Goal: Share content: Share content

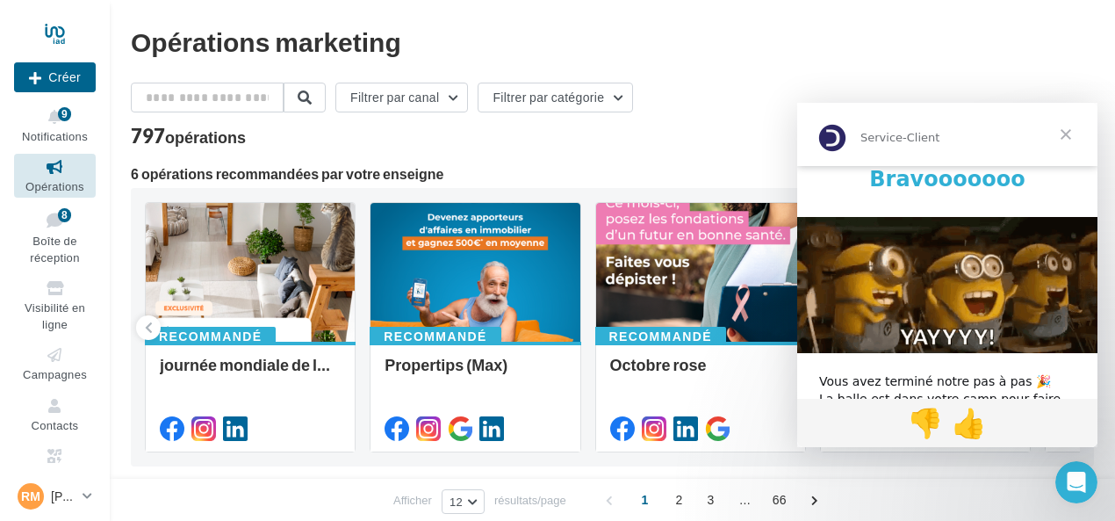
scroll to position [88, 0]
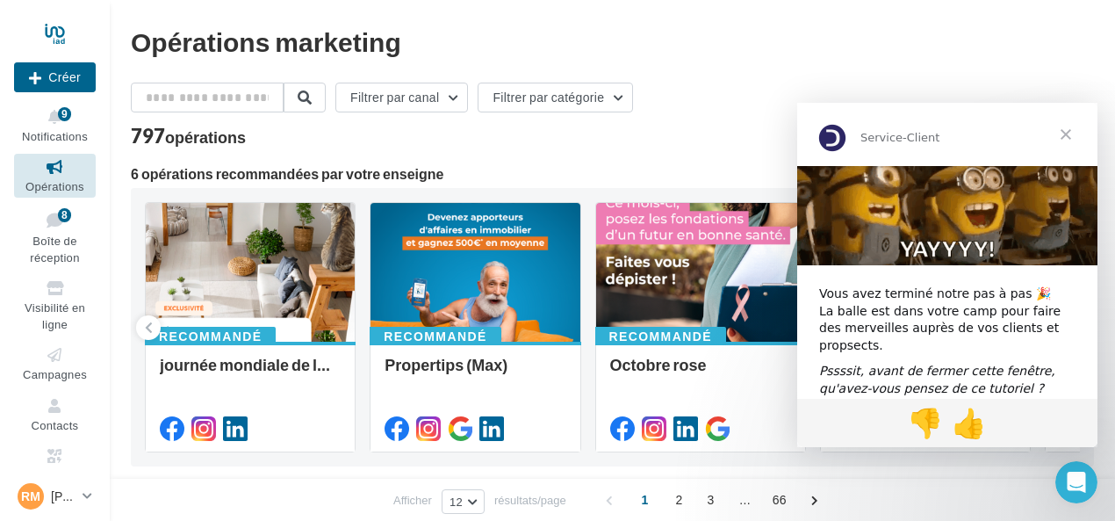
click at [1075, 135] on span "Fermer" at bounding box center [1065, 134] width 63 height 63
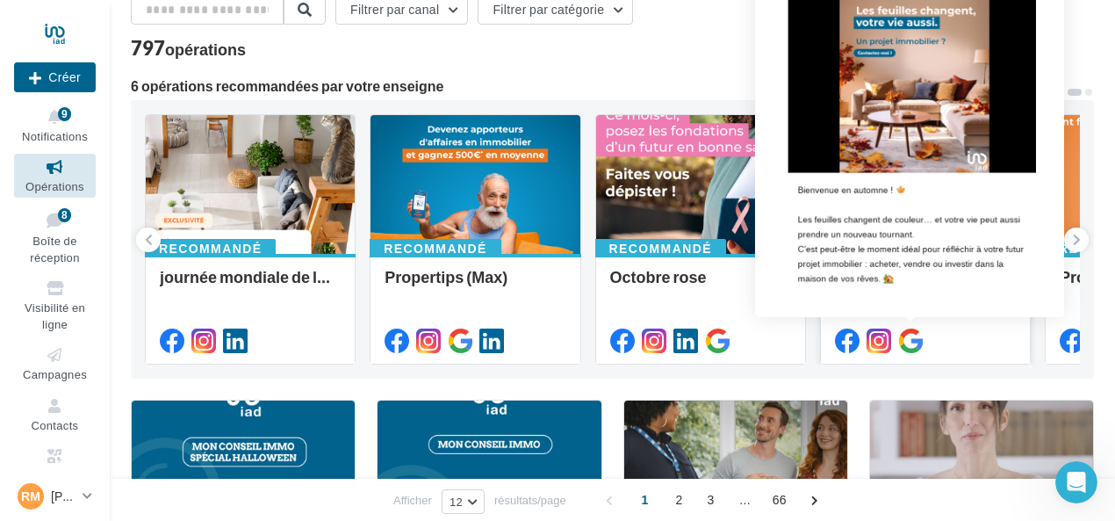
click at [915, 335] on icon at bounding box center [910, 340] width 25 height 25
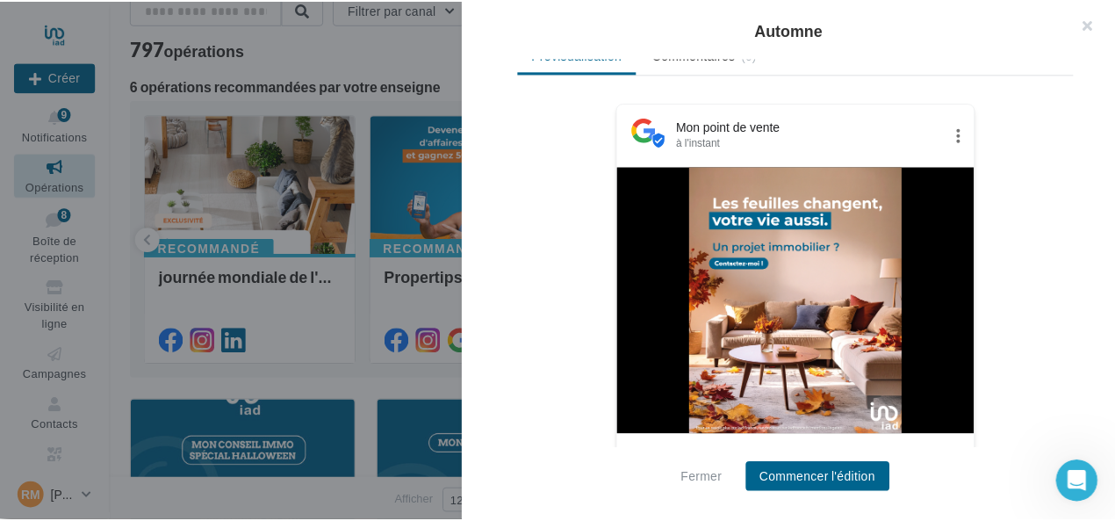
scroll to position [439, 0]
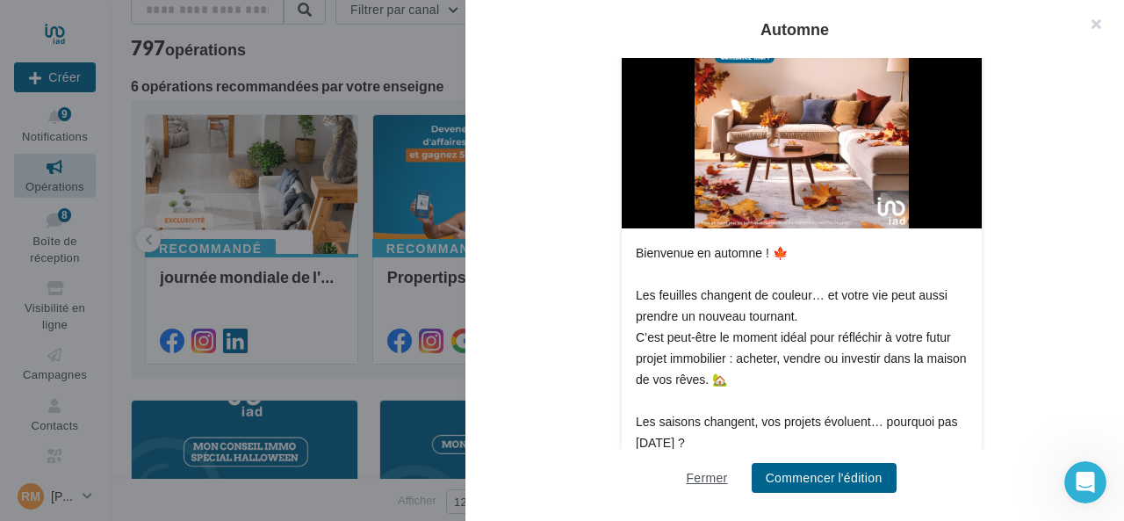
click at [709, 471] on button "Fermer" at bounding box center [706, 477] width 55 height 21
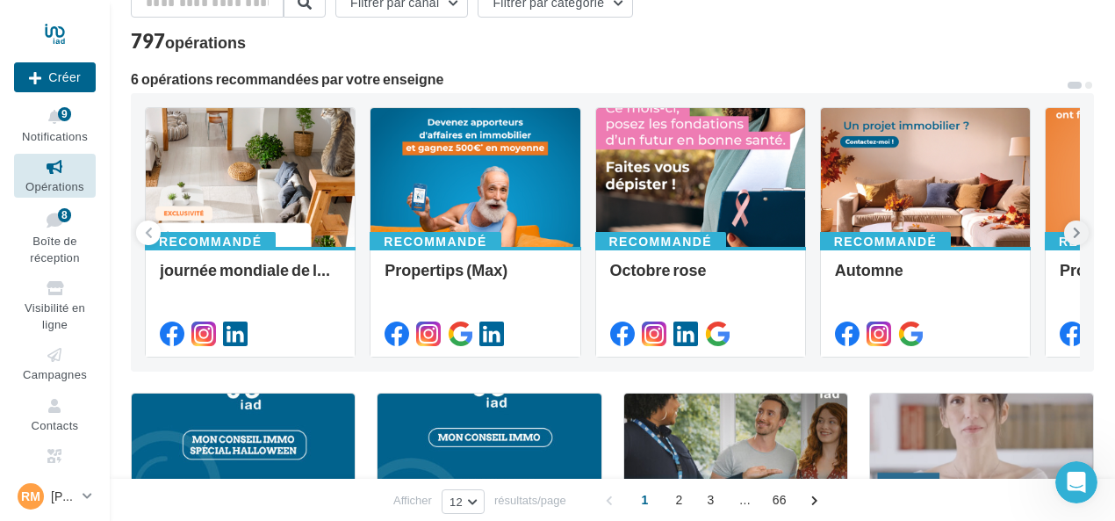
scroll to position [88, 0]
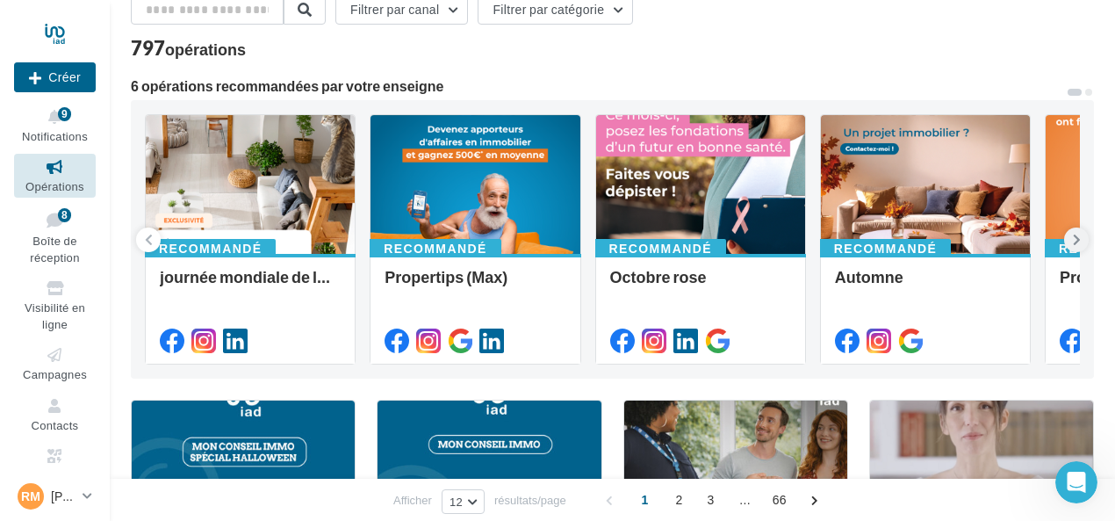
click at [1078, 236] on icon at bounding box center [1077, 240] width 8 height 18
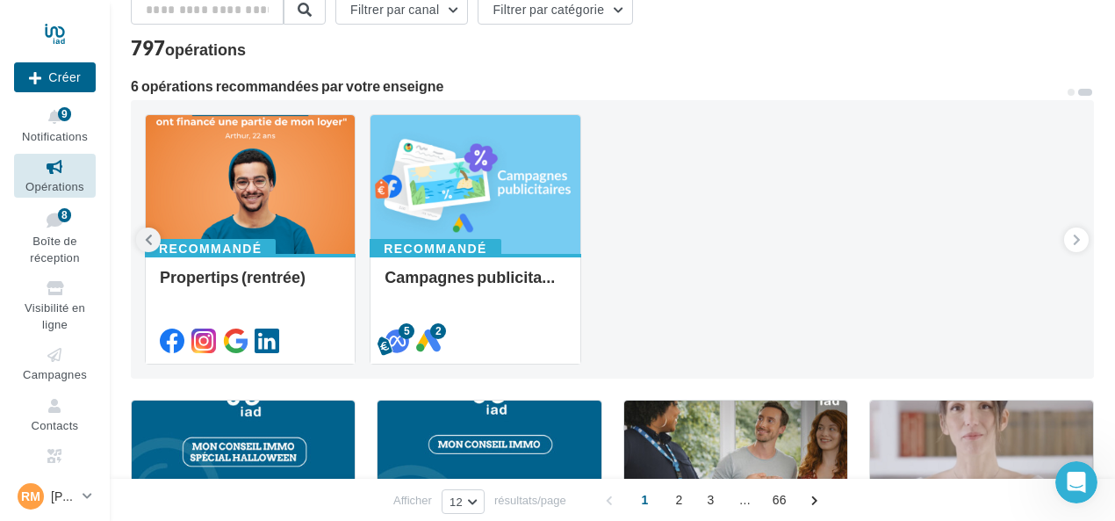
click at [148, 237] on icon at bounding box center [149, 240] width 8 height 18
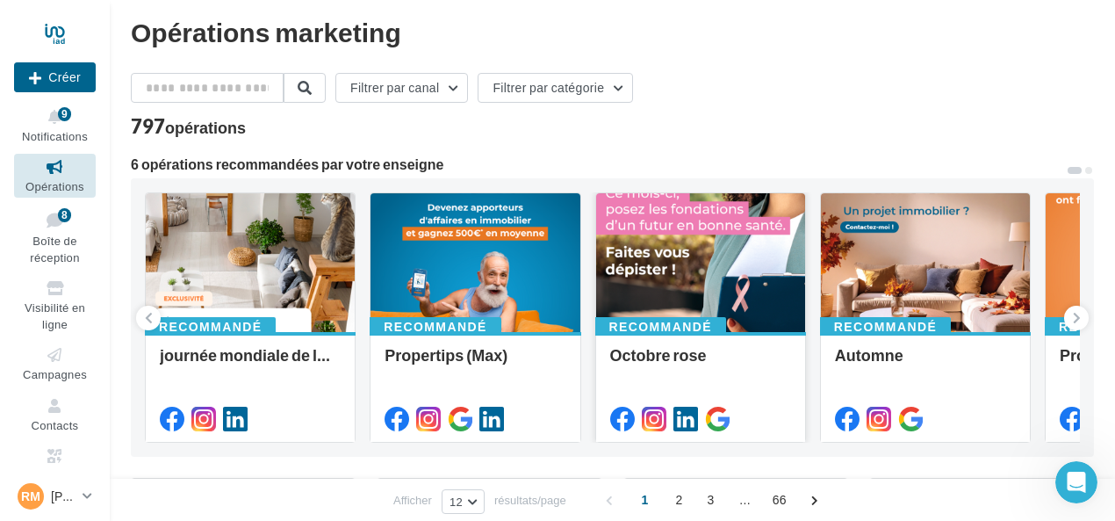
scroll to position [0, 0]
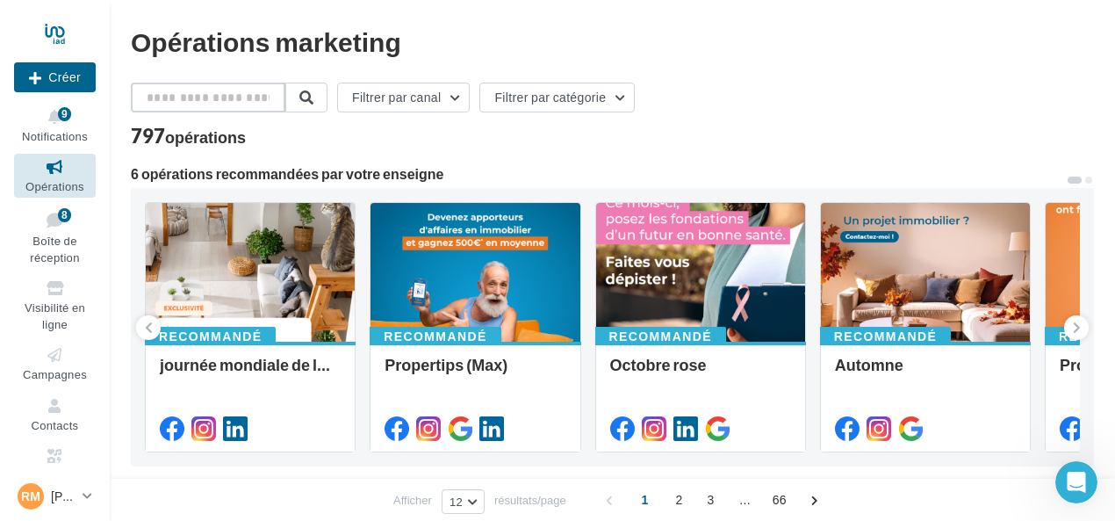
click at [169, 93] on input "text" at bounding box center [208, 98] width 155 height 30
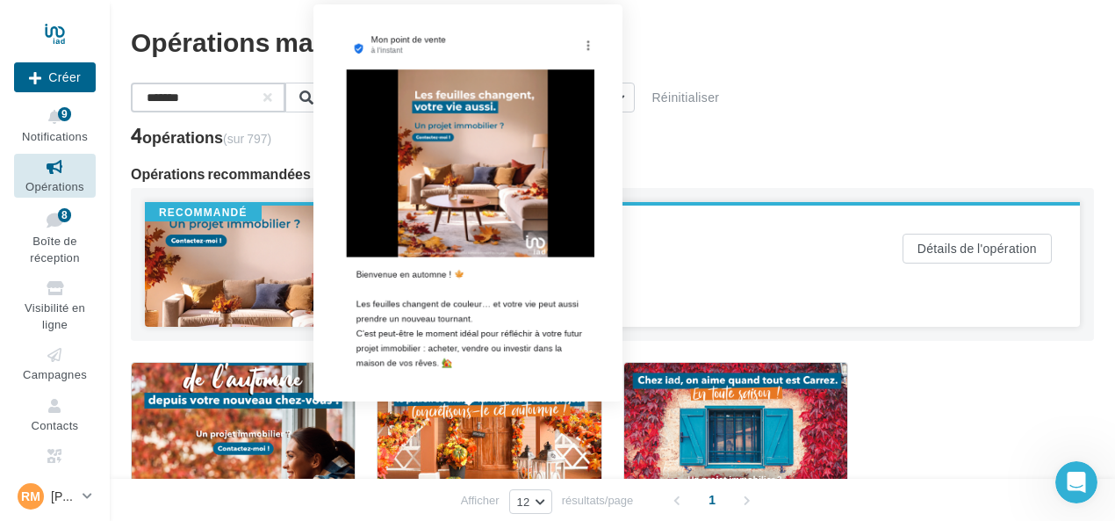
type input "*******"
click at [465, 292] on icon at bounding box center [468, 289] width 25 height 25
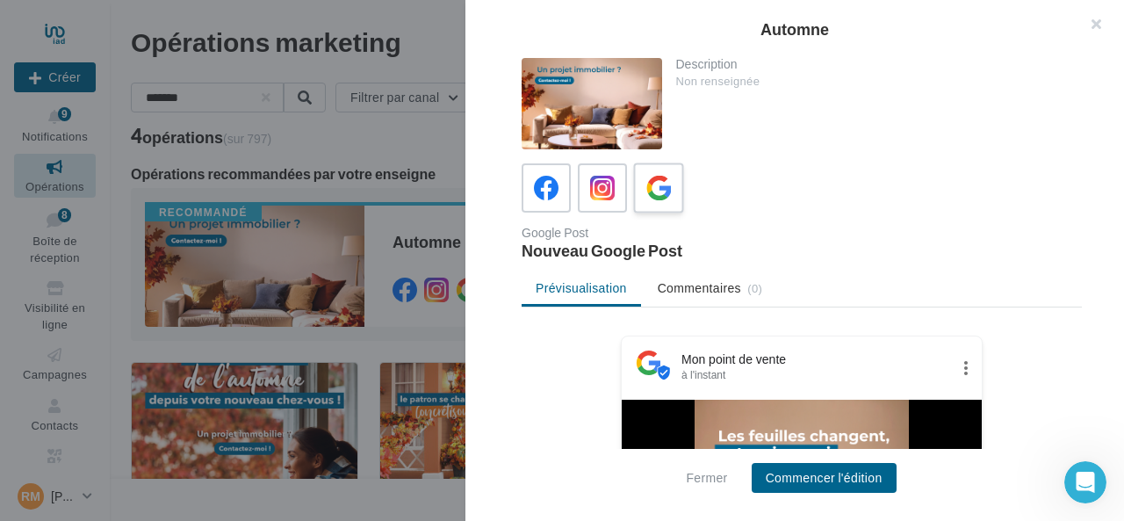
click at [664, 179] on icon at bounding box center [658, 188] width 25 height 25
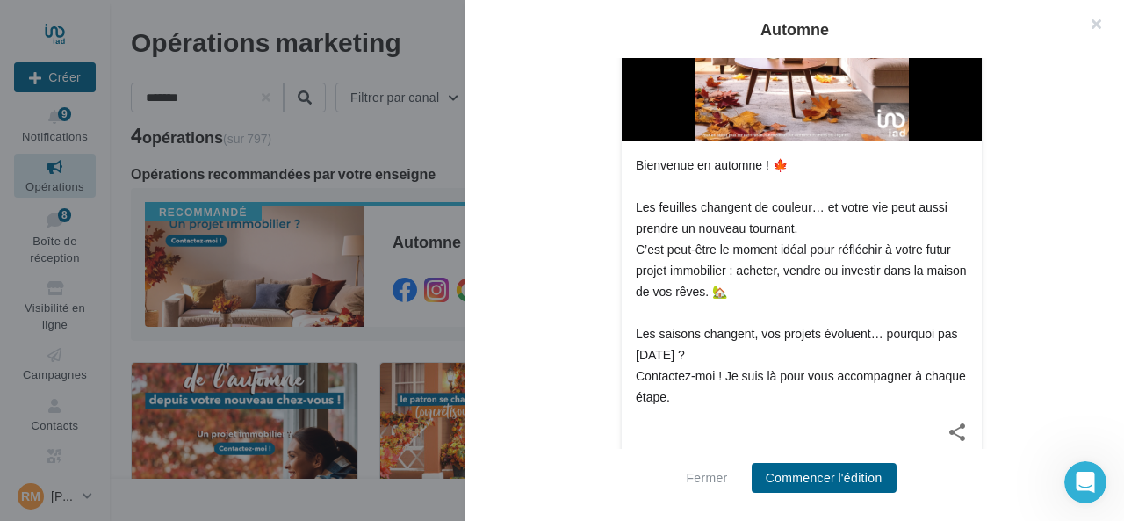
scroll to position [544, 0]
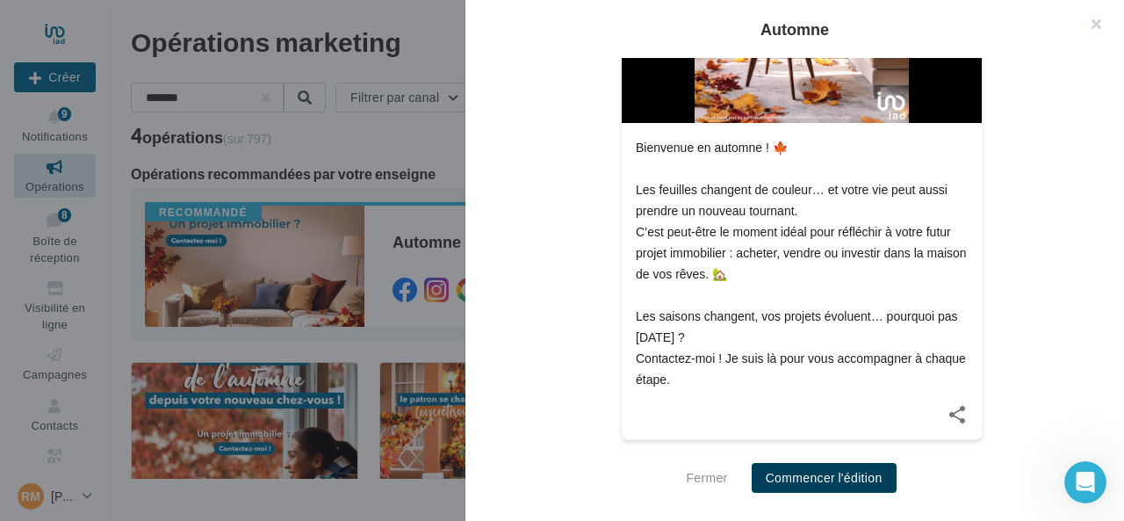
click at [791, 477] on button "Commencer l'édition" at bounding box center [824, 478] width 145 height 30
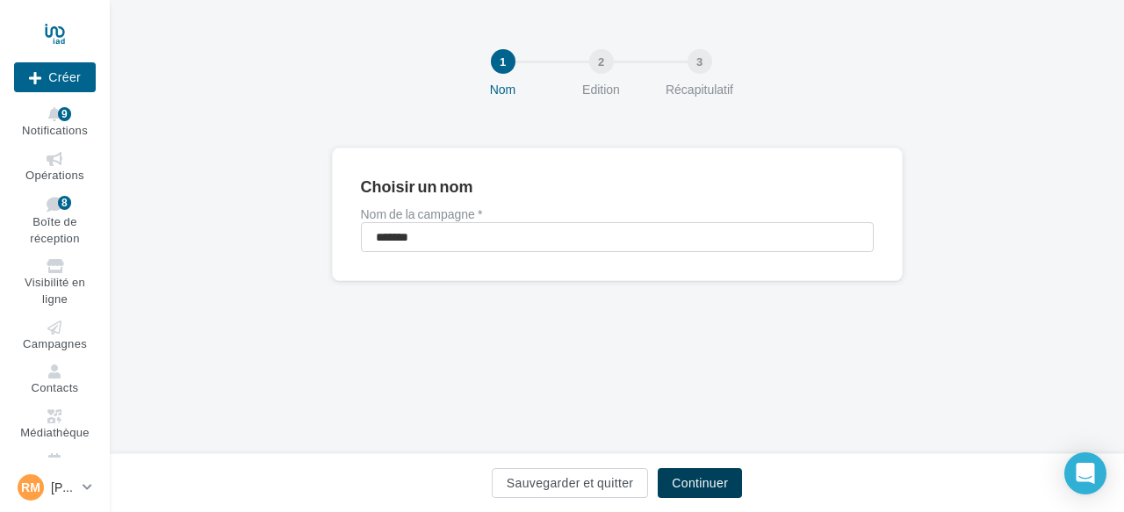
click at [689, 484] on button "Continuer" at bounding box center [700, 483] width 84 height 30
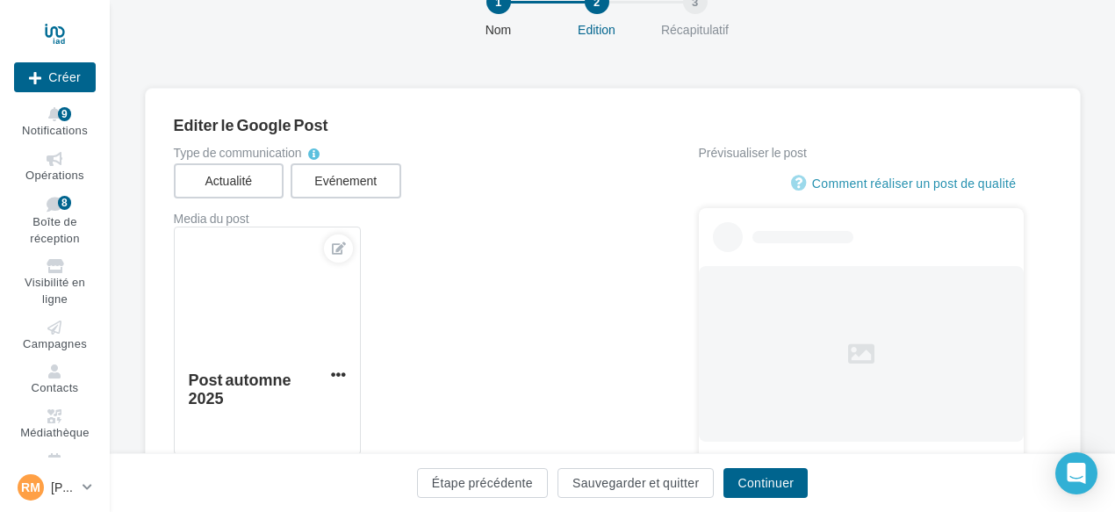
scroll to position [88, 0]
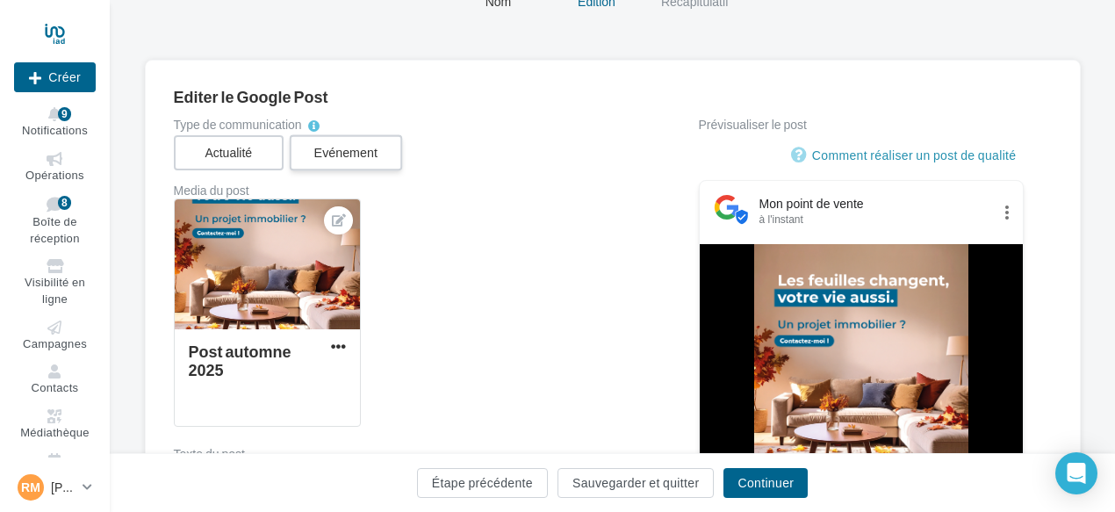
click at [359, 153] on label "Evénement" at bounding box center [346, 153] width 112 height 36
click at [249, 148] on label "Actualité" at bounding box center [228, 153] width 112 height 36
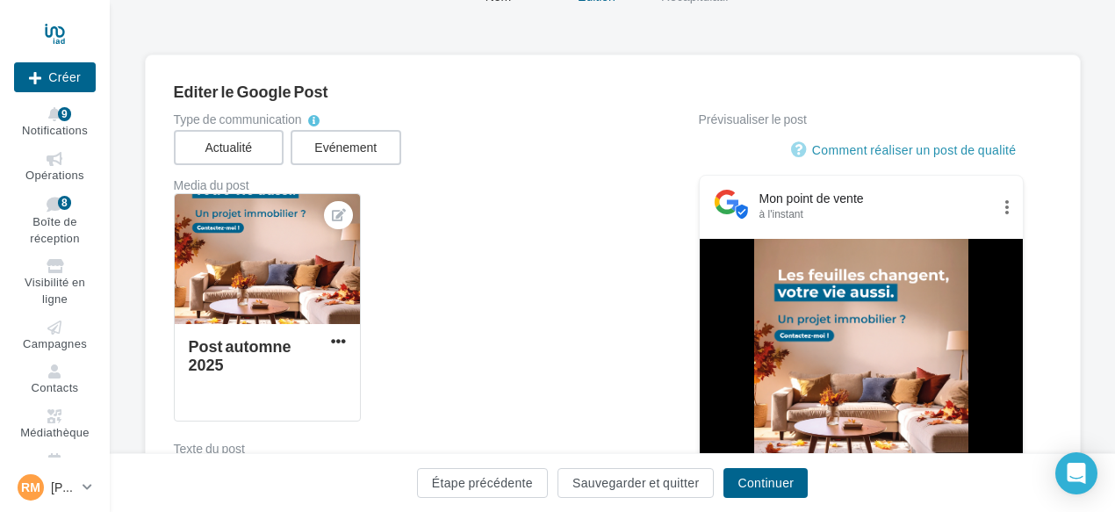
scroll to position [351, 0]
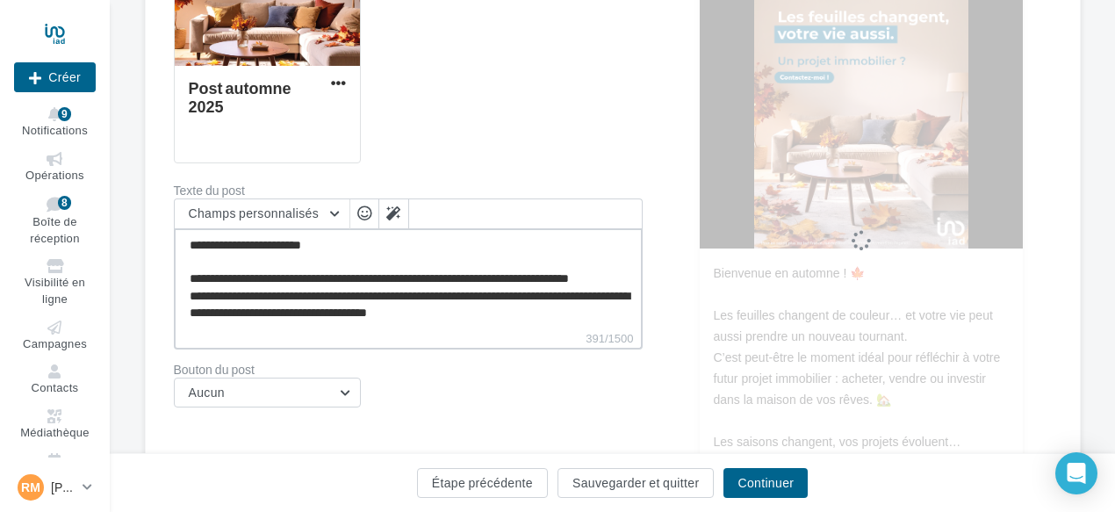
click at [448, 277] on textarea "**********" at bounding box center [408, 278] width 469 height 101
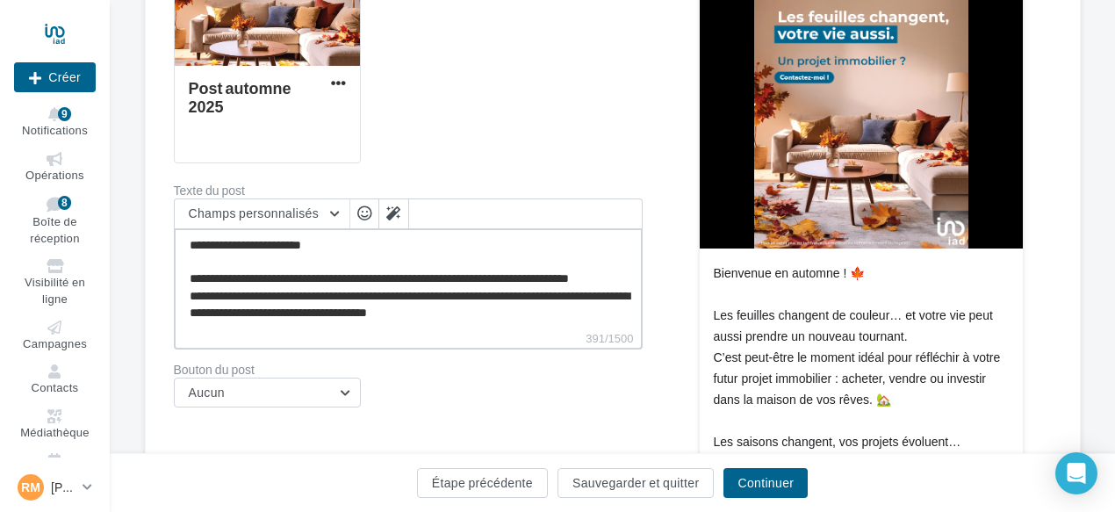
paste textarea "**********"
type textarea "**********"
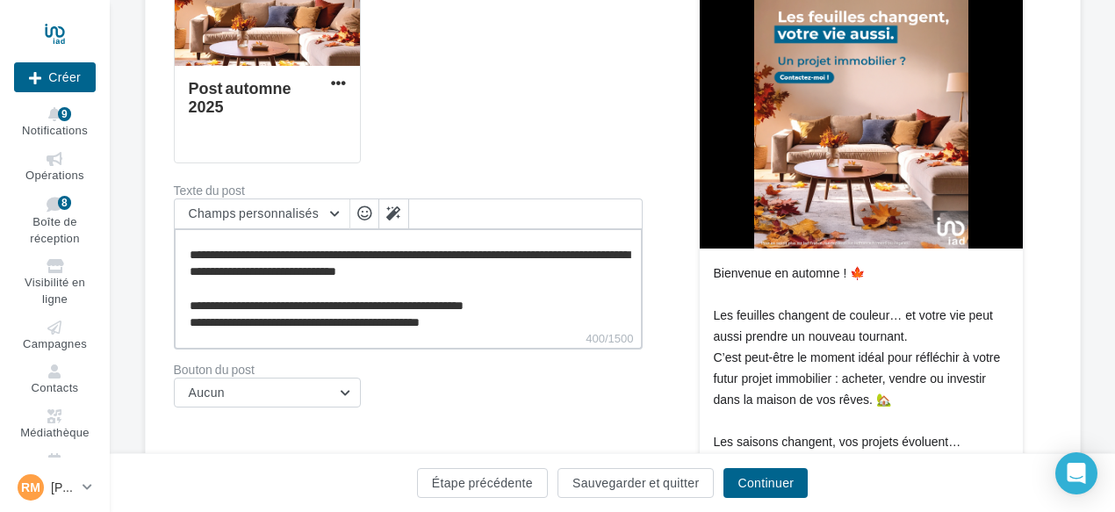
scroll to position [0, 0]
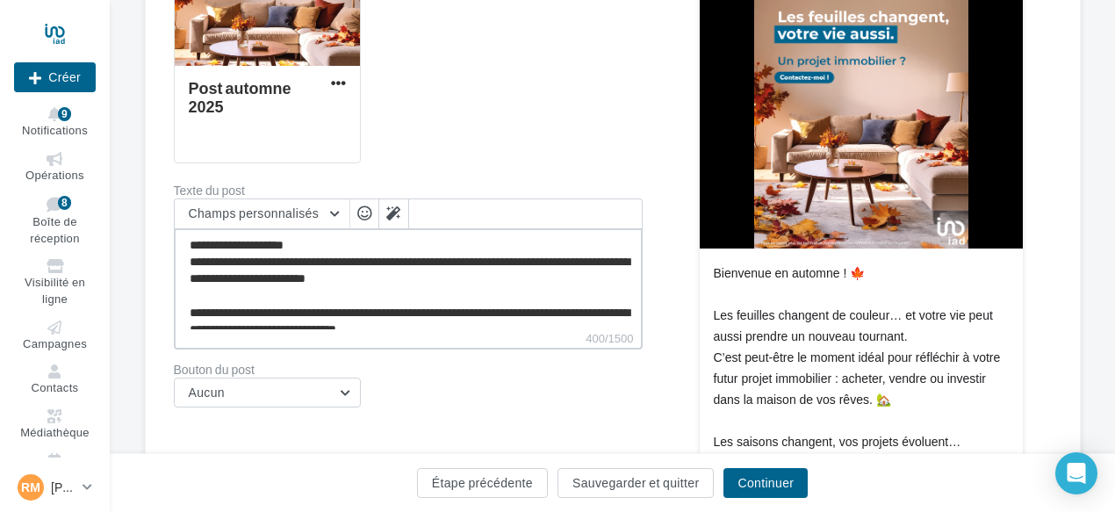
click at [367, 245] on textarea "**********" at bounding box center [408, 278] width 469 height 101
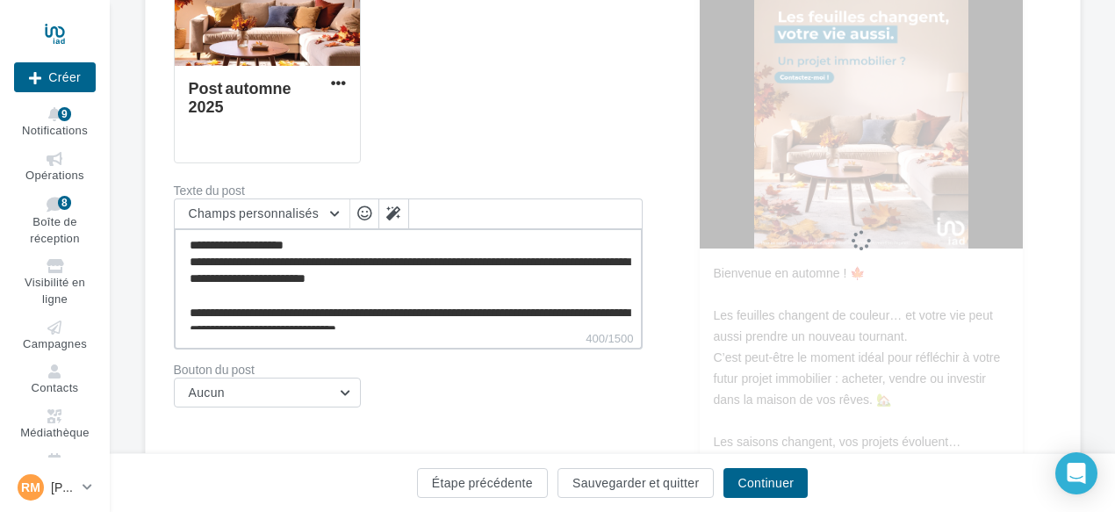
type textarea "**********"
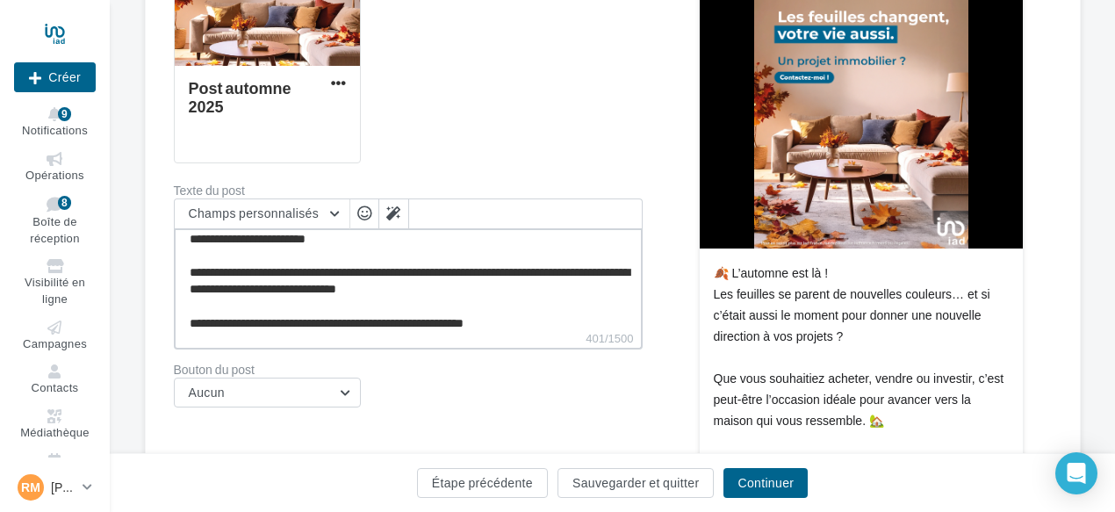
scroll to position [83, 0]
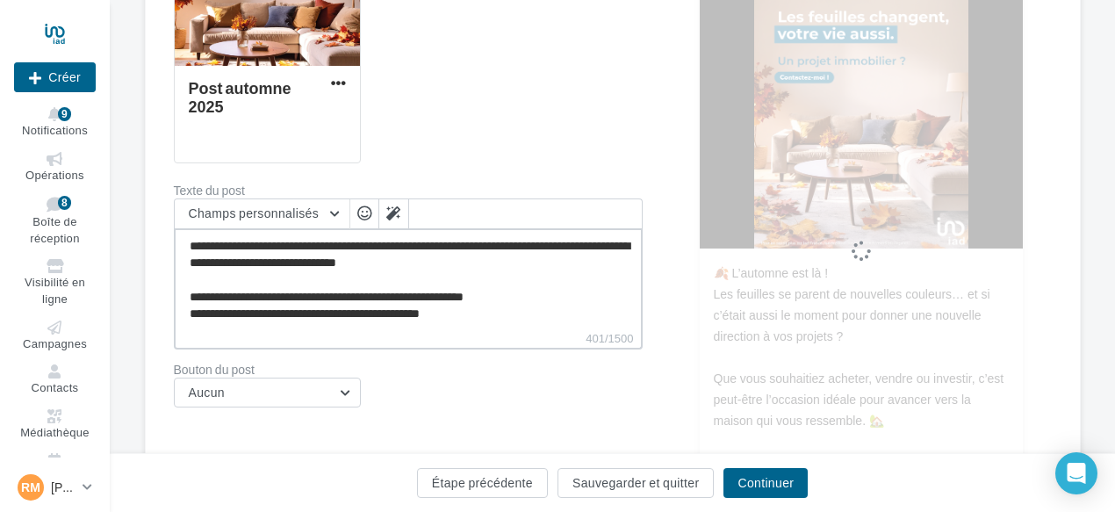
click at [519, 320] on textarea "**********" at bounding box center [408, 278] width 469 height 101
type textarea "**********"
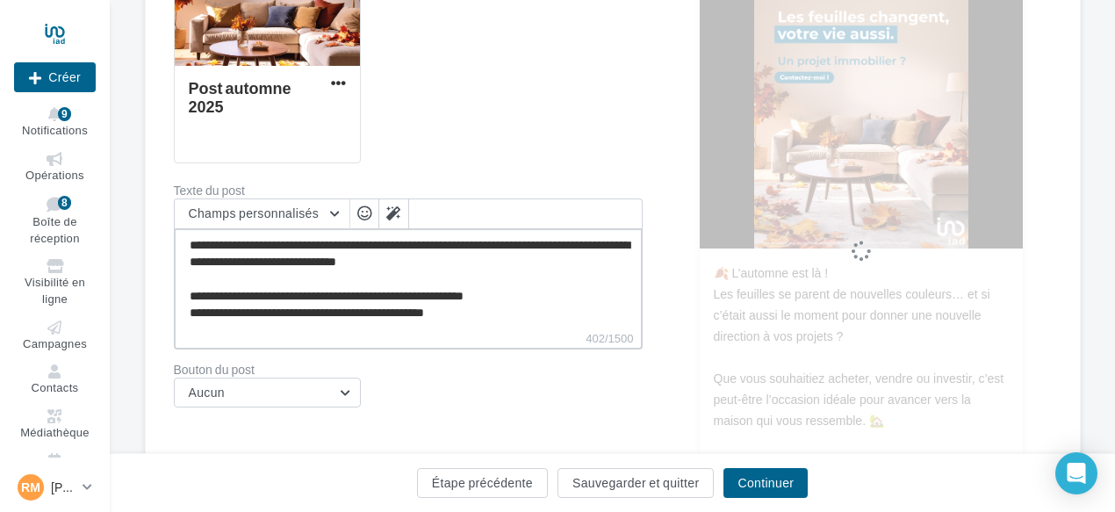
type textarea "**********"
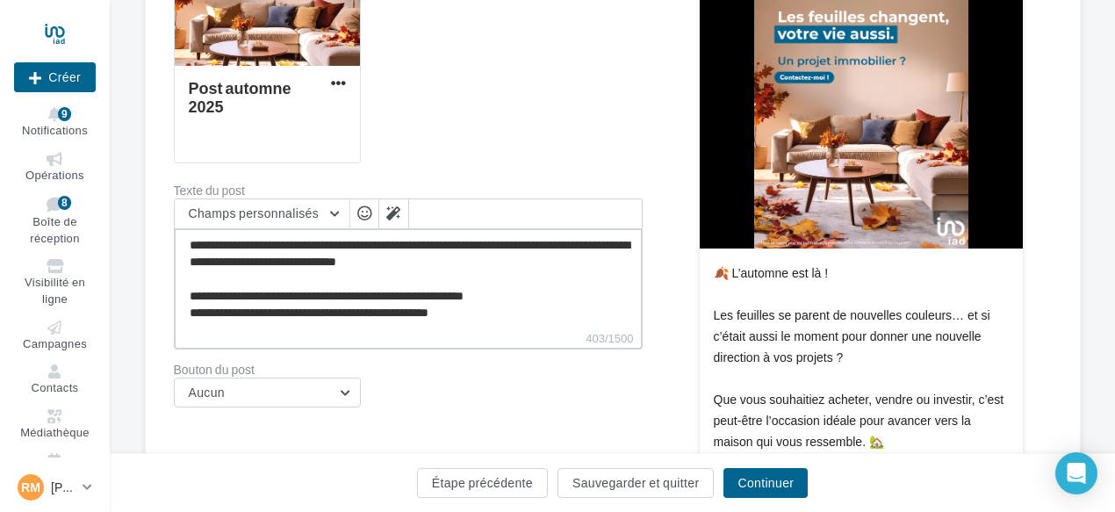
paste textarea "**********"
type textarea "**********"
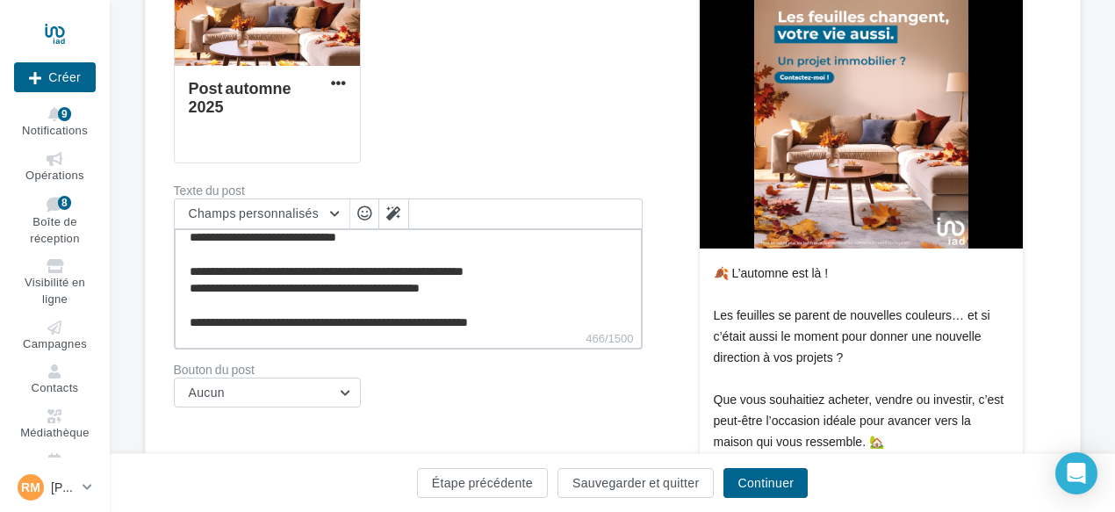
type textarea "**********"
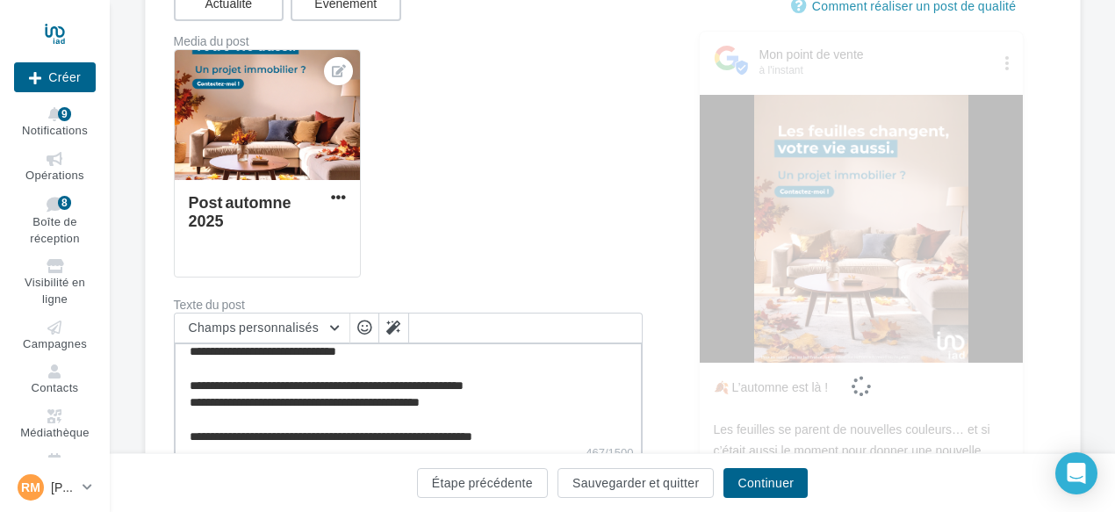
scroll to position [176, 0]
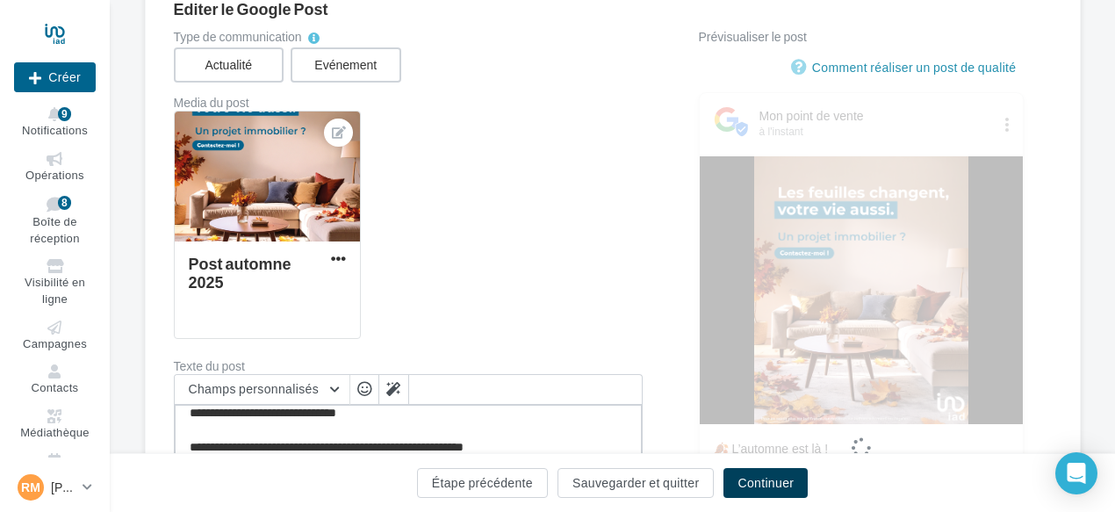
type textarea "**********"
click at [769, 486] on button "Continuer" at bounding box center [765, 483] width 84 height 30
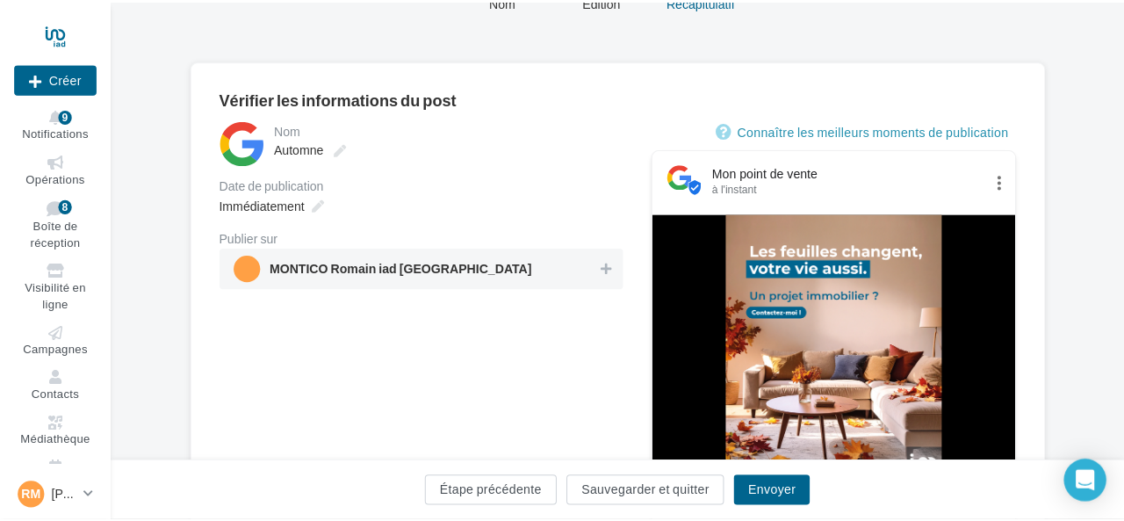
scroll to position [263, 0]
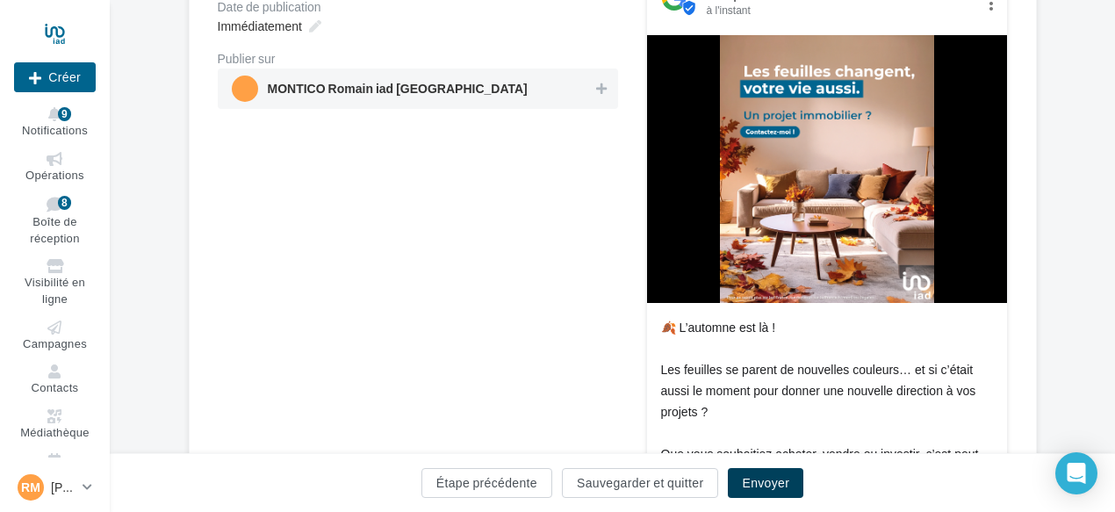
click at [781, 480] on button "Envoyer" at bounding box center [766, 483] width 76 height 30
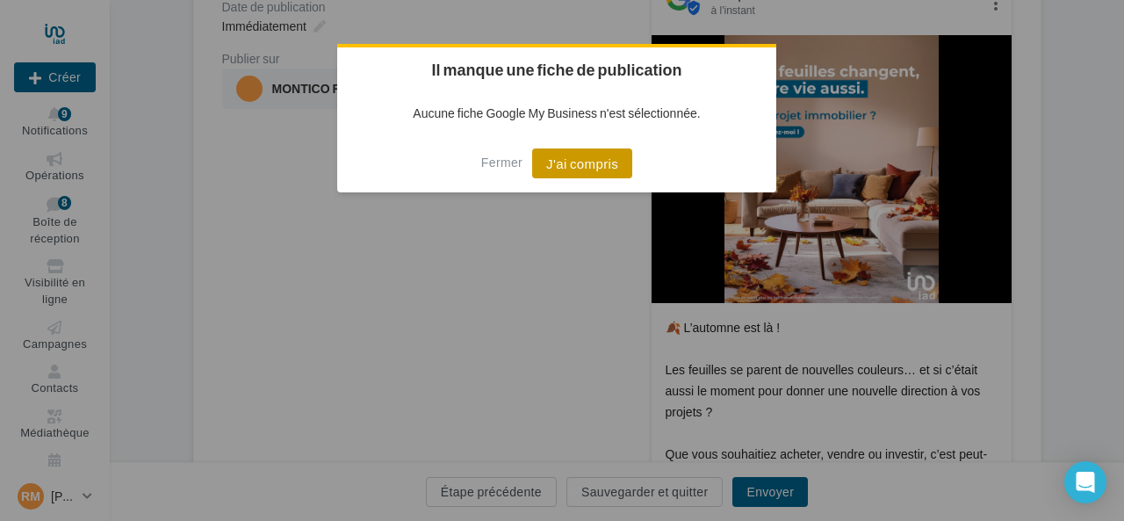
click at [560, 166] on button "J'ai compris" at bounding box center [582, 163] width 100 height 30
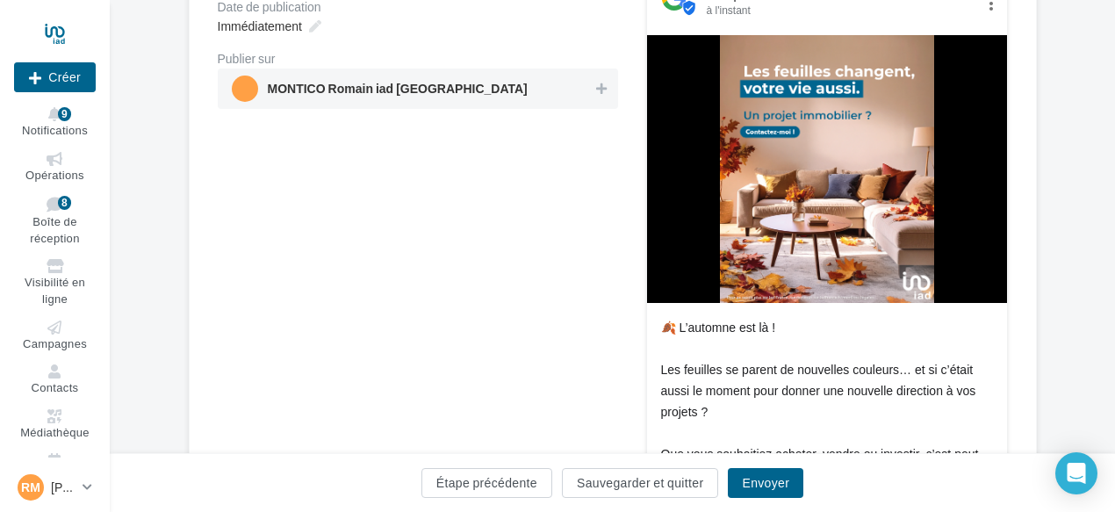
click at [320, 85] on span "MONTICO Romain iad [GEOGRAPHIC_DATA]" at bounding box center [398, 92] width 260 height 19
click at [763, 482] on button "Envoyer" at bounding box center [766, 483] width 76 height 30
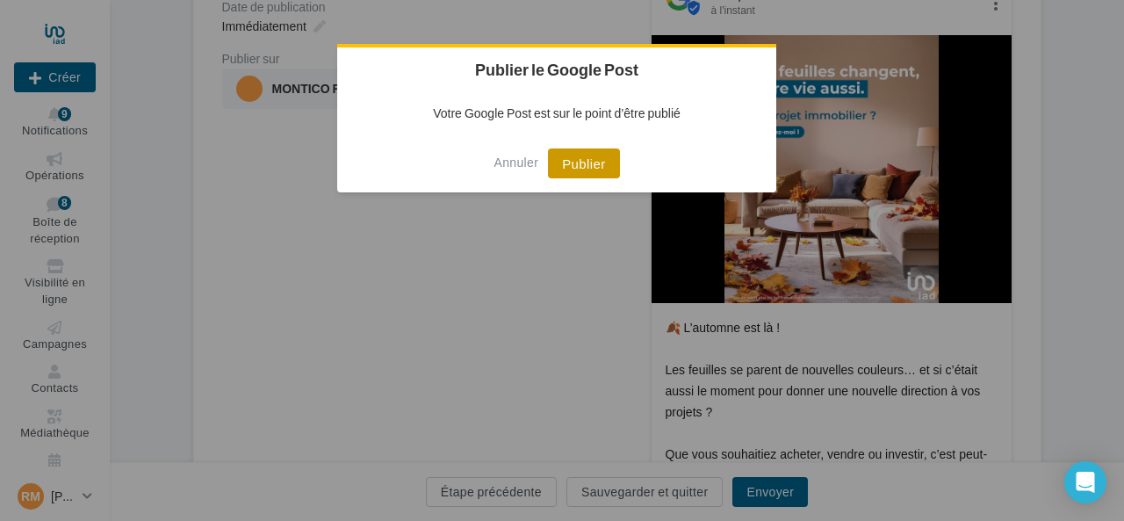
click at [600, 160] on button "Publier" at bounding box center [583, 163] width 71 height 30
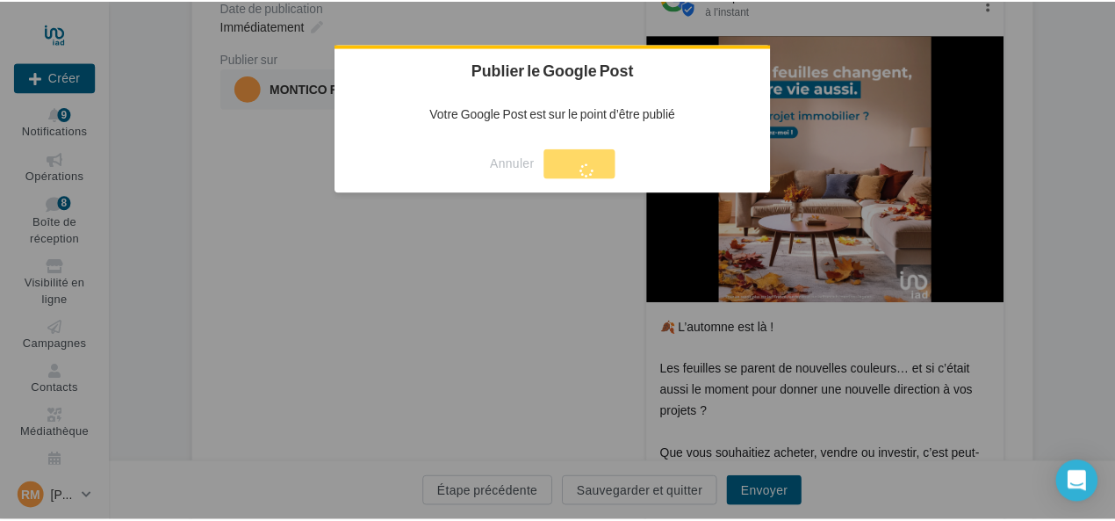
scroll to position [28, 0]
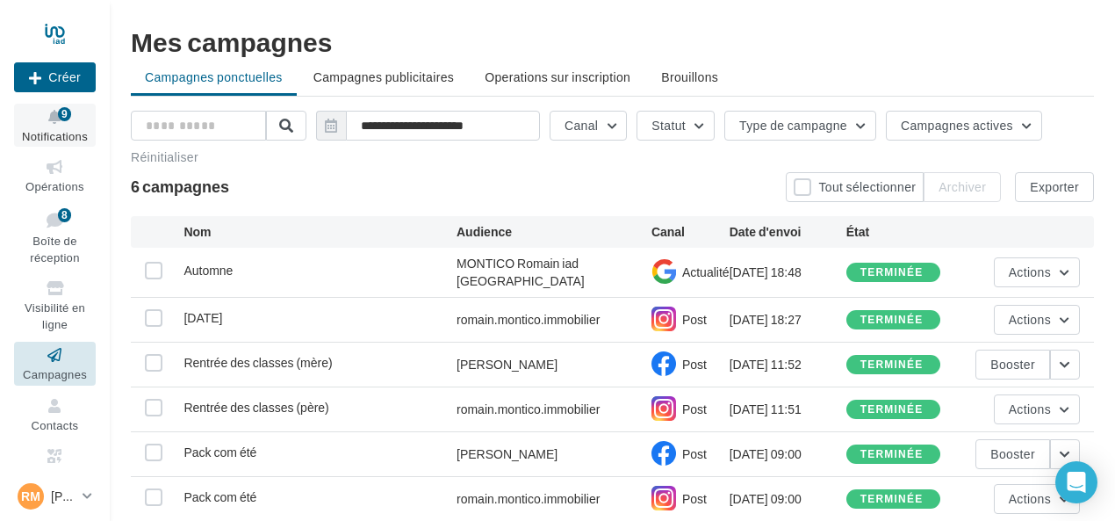
click at [54, 125] on icon at bounding box center [54, 117] width 71 height 20
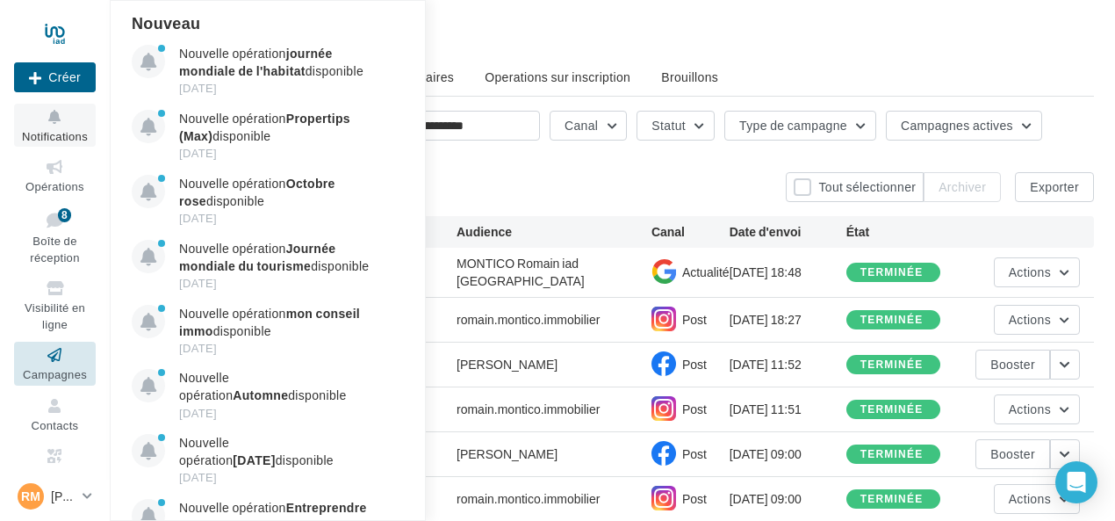
click at [44, 133] on span "Notifications" at bounding box center [55, 136] width 66 height 14
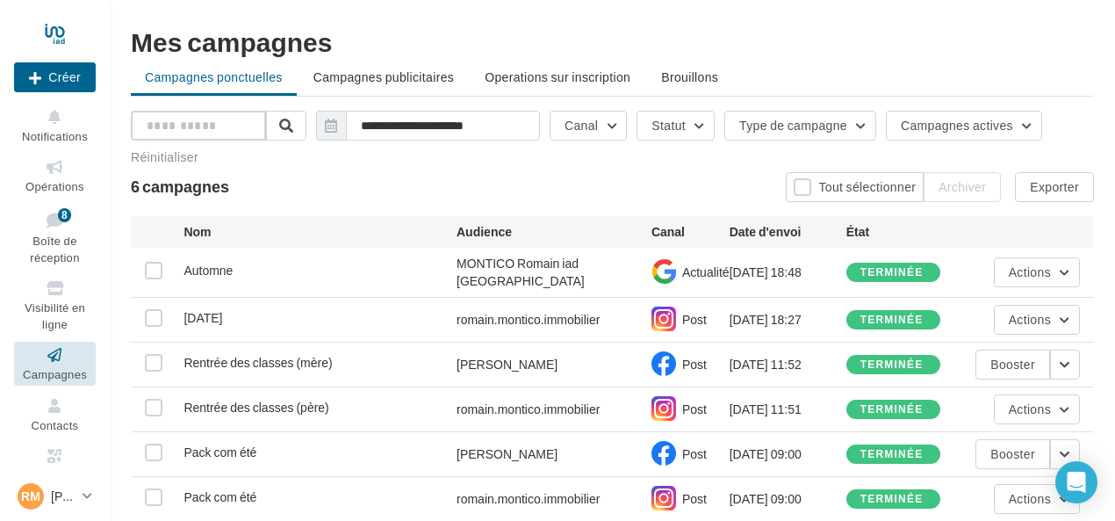
click at [174, 117] on input "text" at bounding box center [198, 126] width 135 height 30
click at [53, 225] on icon at bounding box center [54, 220] width 71 height 24
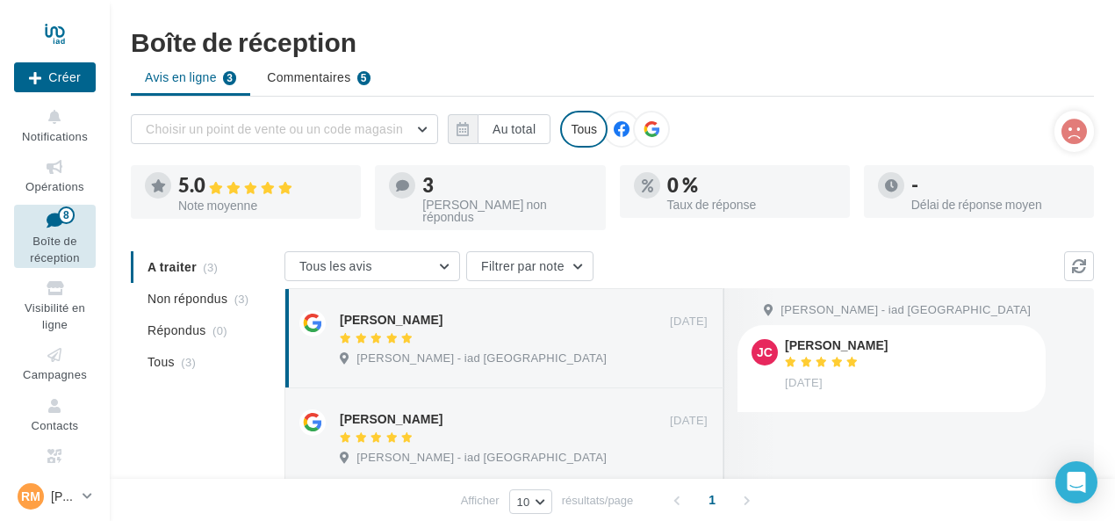
click at [303, 81] on span "Commentaires" at bounding box center [308, 77] width 83 height 18
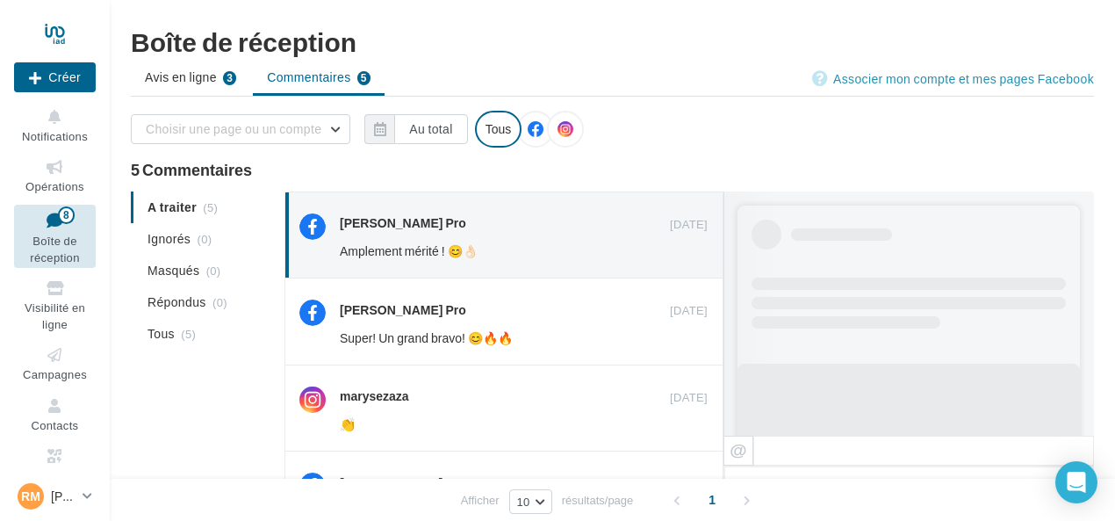
scroll to position [854, 0]
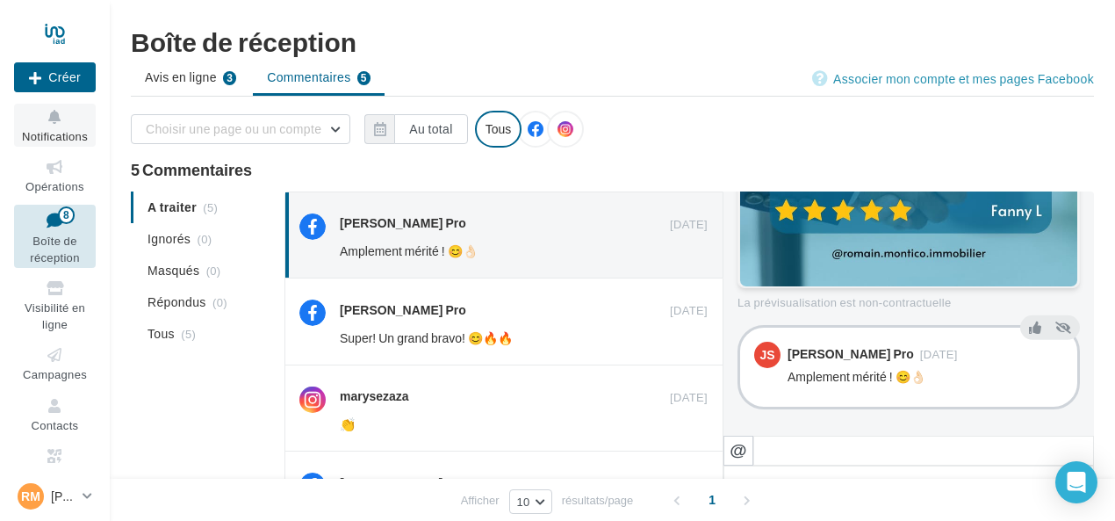
click at [51, 131] on span "Notifications" at bounding box center [55, 136] width 66 height 14
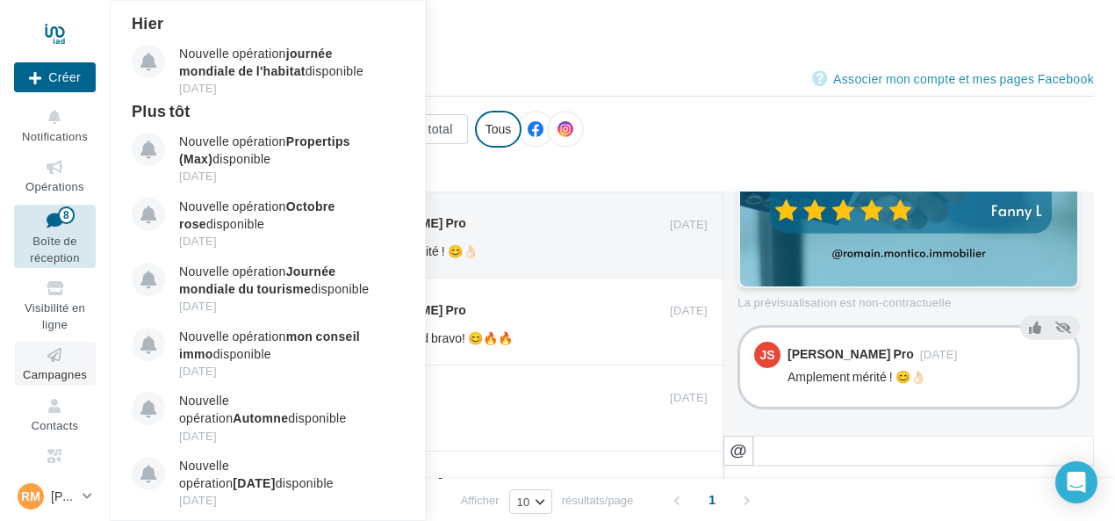
click at [62, 349] on icon at bounding box center [54, 355] width 71 height 20
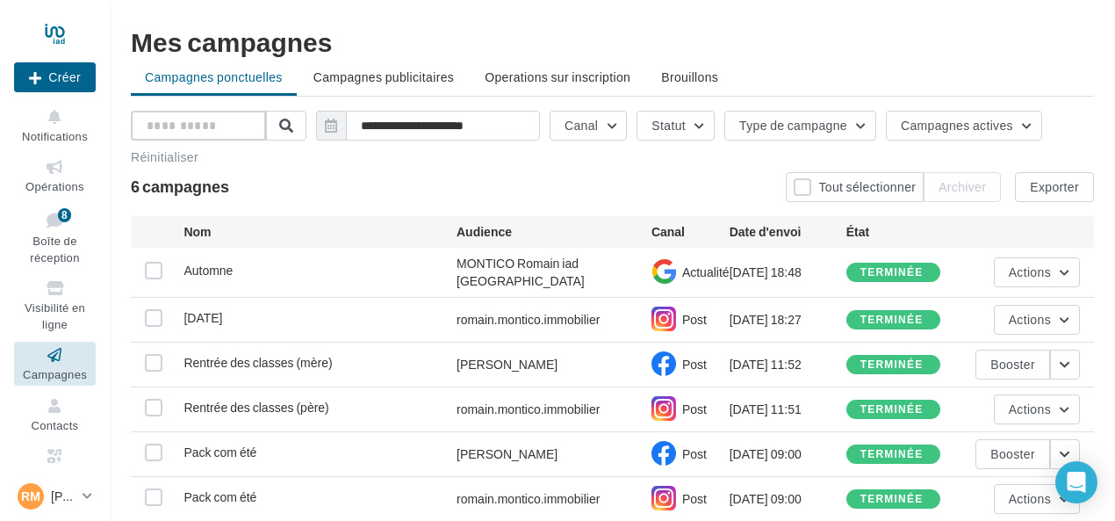
click at [191, 133] on input "text" at bounding box center [198, 126] width 135 height 30
click at [58, 191] on span "Opérations" at bounding box center [54, 186] width 59 height 14
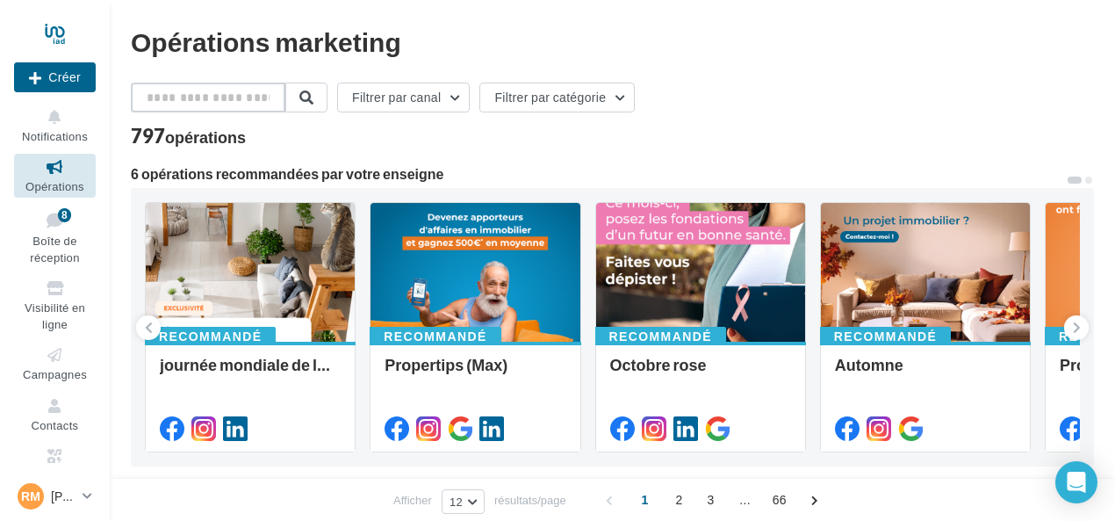
click at [207, 100] on input "text" at bounding box center [208, 98] width 155 height 30
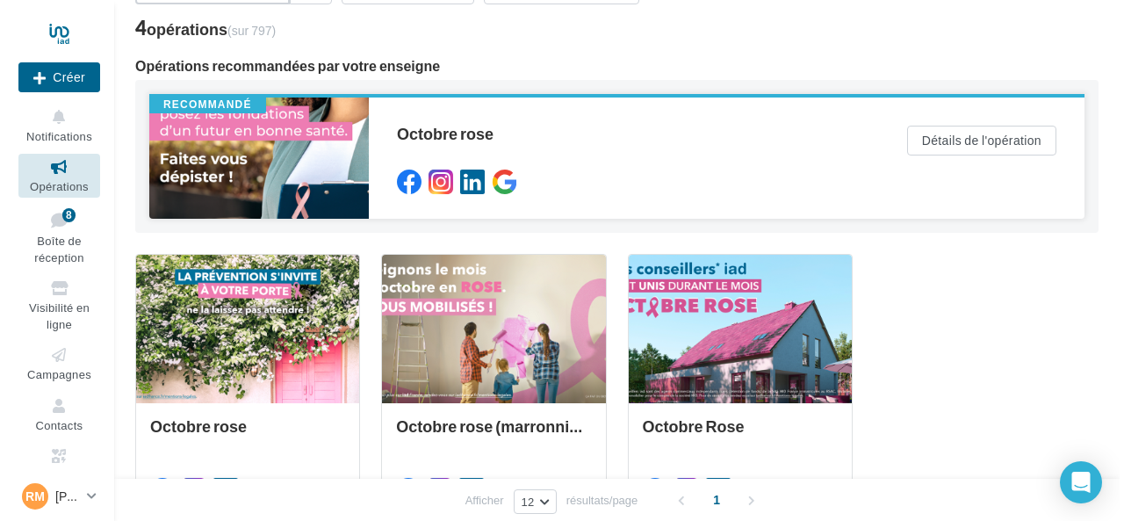
scroll to position [176, 0]
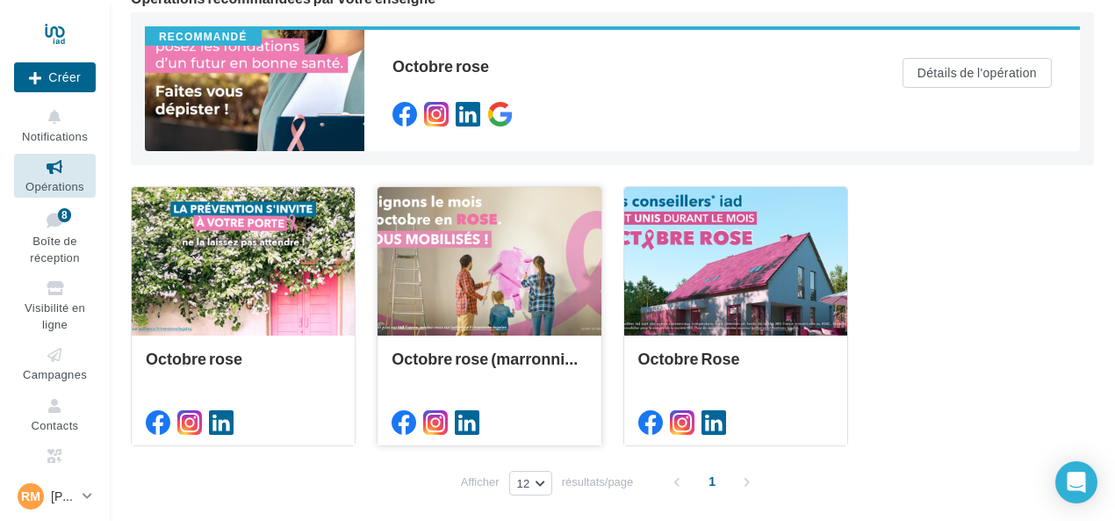
type input "*******"
click at [488, 244] on div at bounding box center [489, 262] width 223 height 150
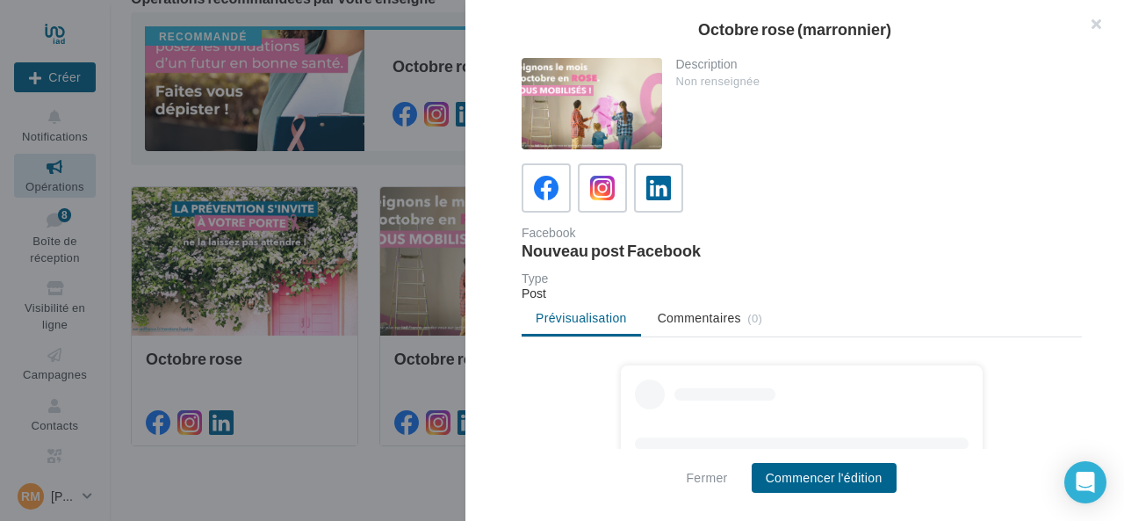
click at [541, 104] on div at bounding box center [592, 103] width 140 height 91
drag, startPoint x: 558, startPoint y: 104, endPoint x: 801, endPoint y: 61, distance: 247.0
click at [801, 61] on div "Description Non renseignée" at bounding box center [802, 103] width 560 height 91
click at [585, 106] on div at bounding box center [592, 103] width 140 height 91
click at [551, 100] on div at bounding box center [592, 103] width 140 height 91
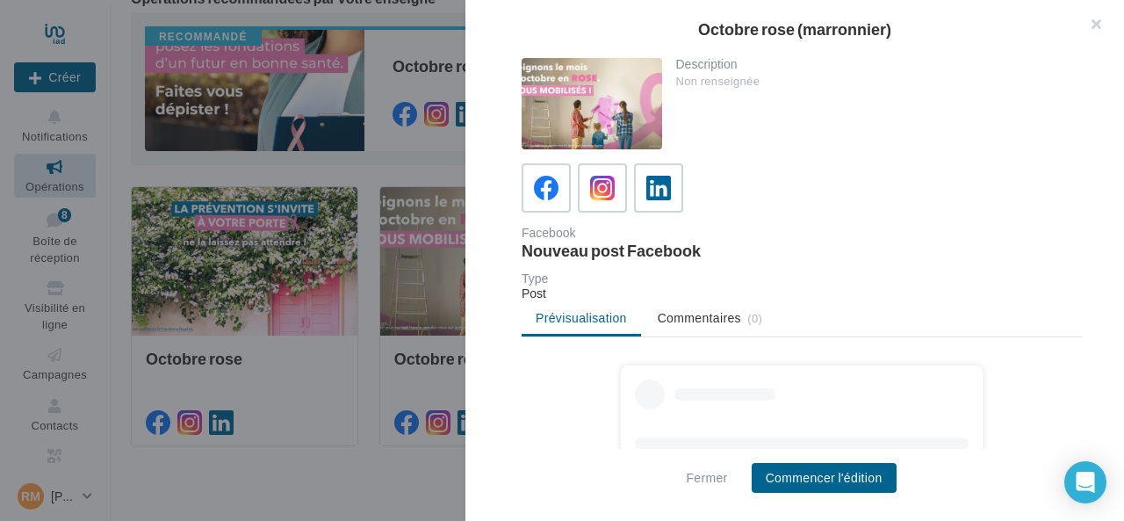
click at [556, 106] on div at bounding box center [592, 103] width 140 height 91
click at [712, 108] on div "Description Non renseignée" at bounding box center [802, 103] width 560 height 91
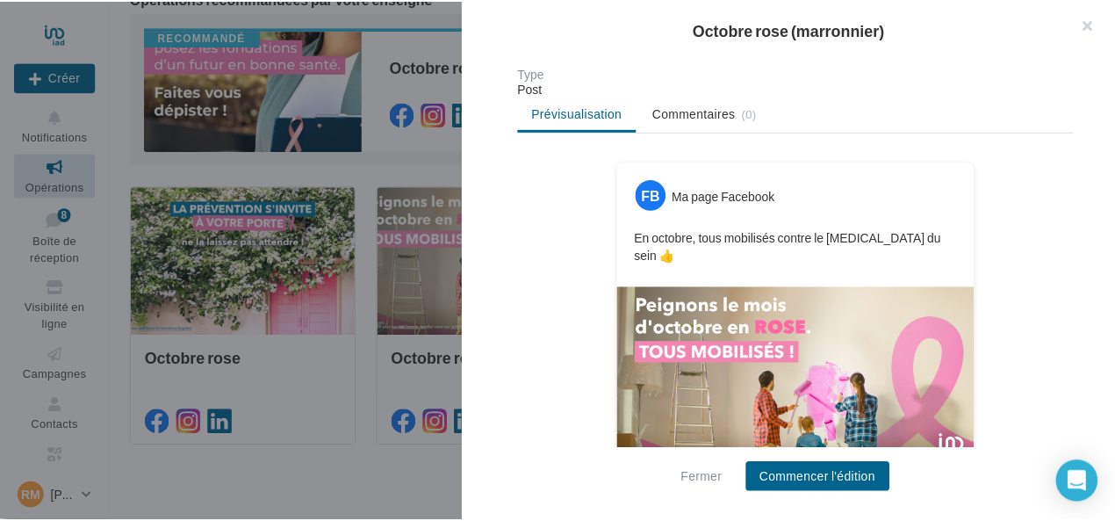
scroll to position [221, 0]
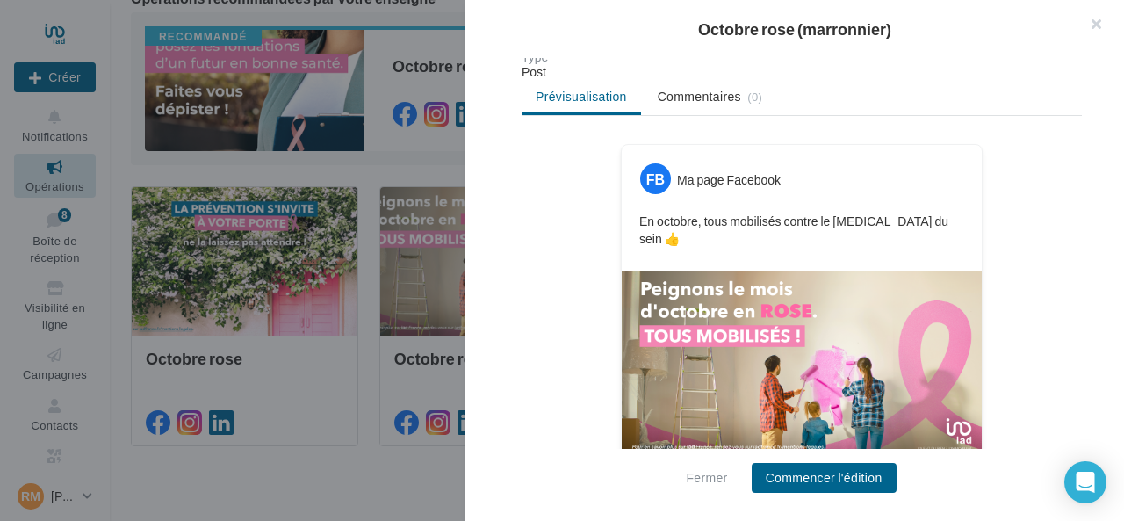
click at [279, 255] on div at bounding box center [562, 260] width 1124 height 521
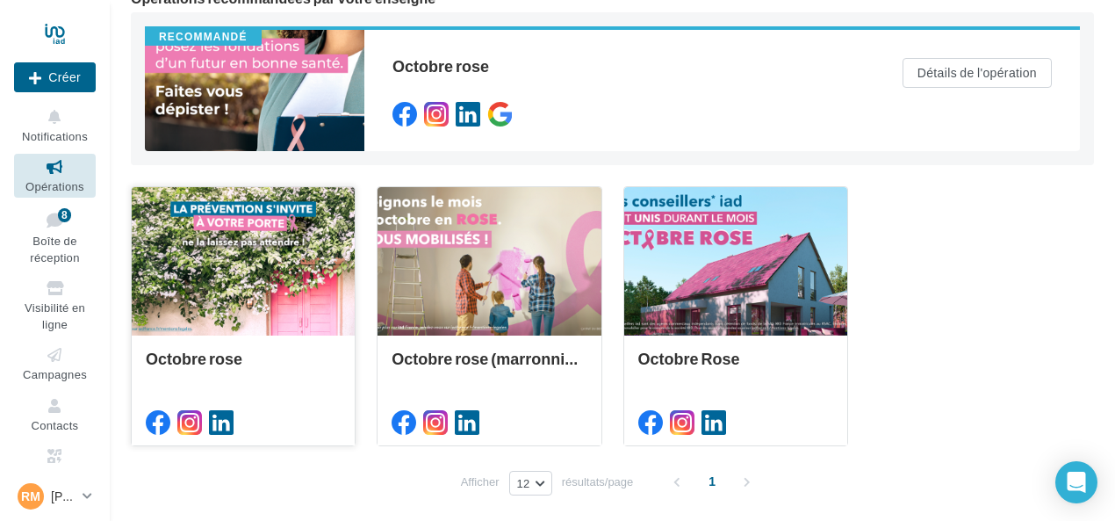
click at [281, 234] on div at bounding box center [243, 262] width 223 height 150
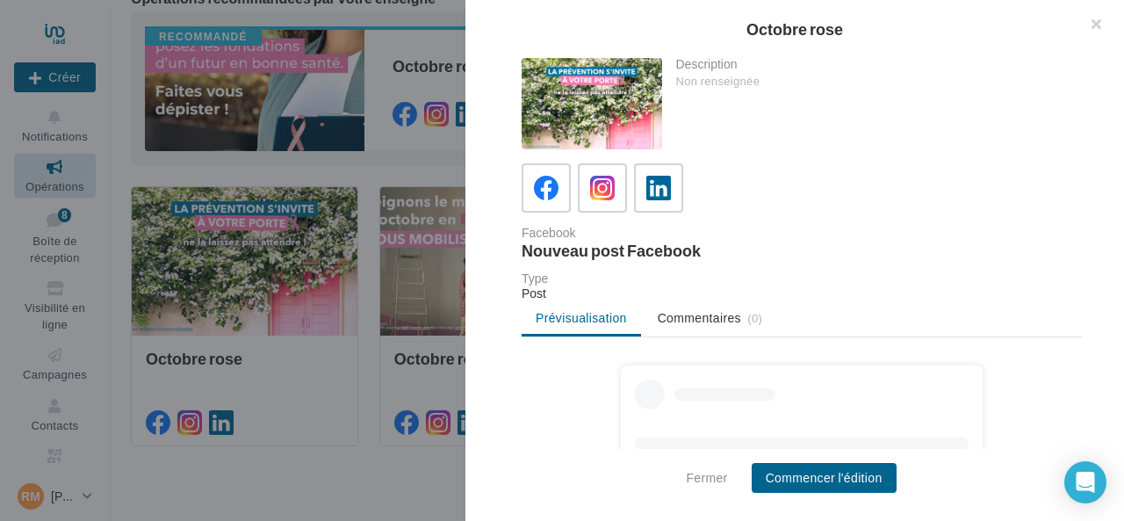
click at [627, 104] on div at bounding box center [592, 103] width 140 height 91
click at [310, 516] on div "Octobre rose Description Non renseignée Facebook Nouveau post Facebook Type Pos…" at bounding box center [617, 516] width 972 height 0
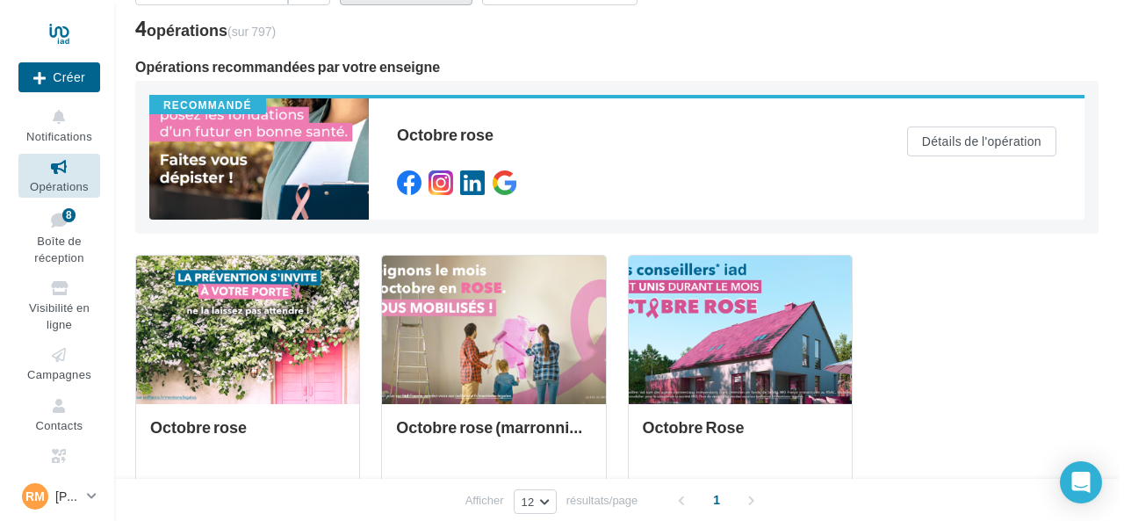
scroll to position [0, 0]
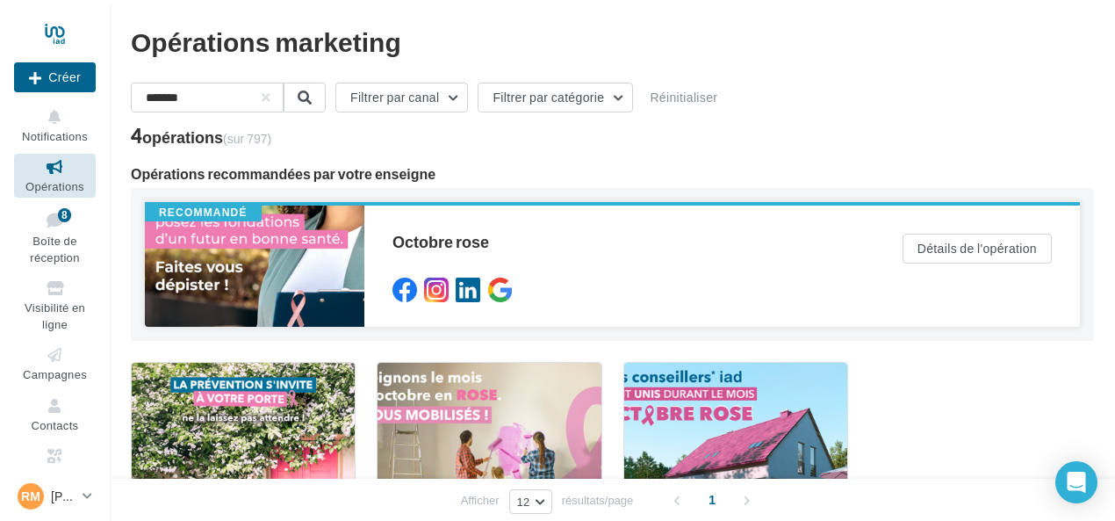
click at [263, 278] on div at bounding box center [255, 265] width 220 height 121
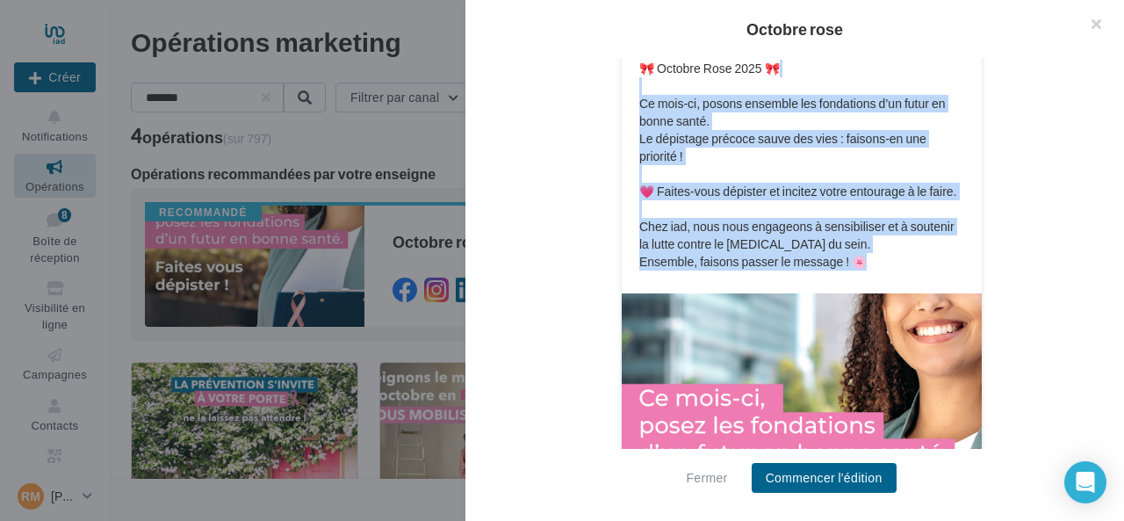
scroll to position [324, 0]
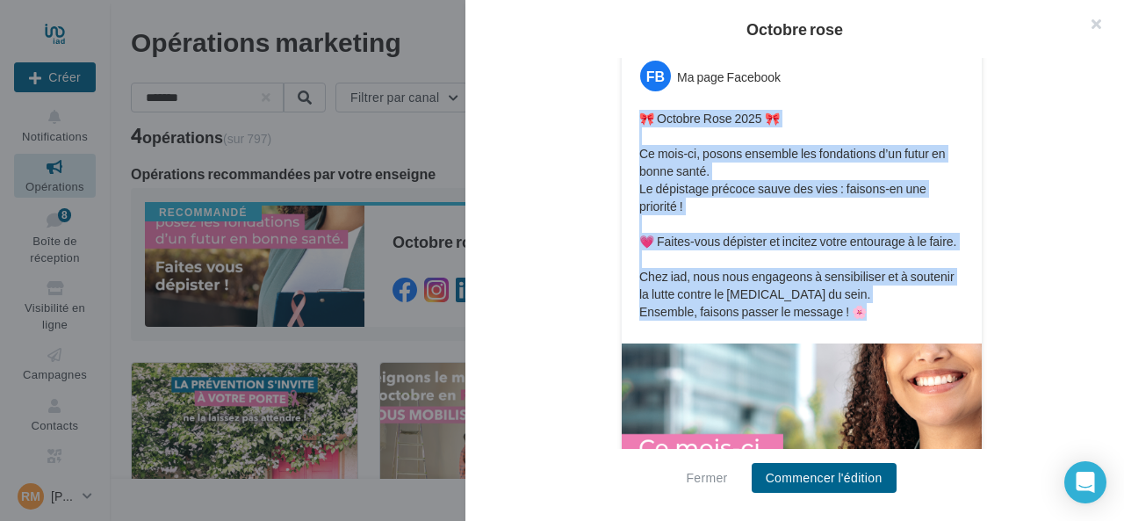
drag, startPoint x: 869, startPoint y: 226, endPoint x: 631, endPoint y: 114, distance: 262.8
click at [631, 114] on div "🎀 Octobre Rose 2025 🎀 Ce mois-ci, posons ensemble les fondations d’un futur en …" at bounding box center [801, 215] width 351 height 220
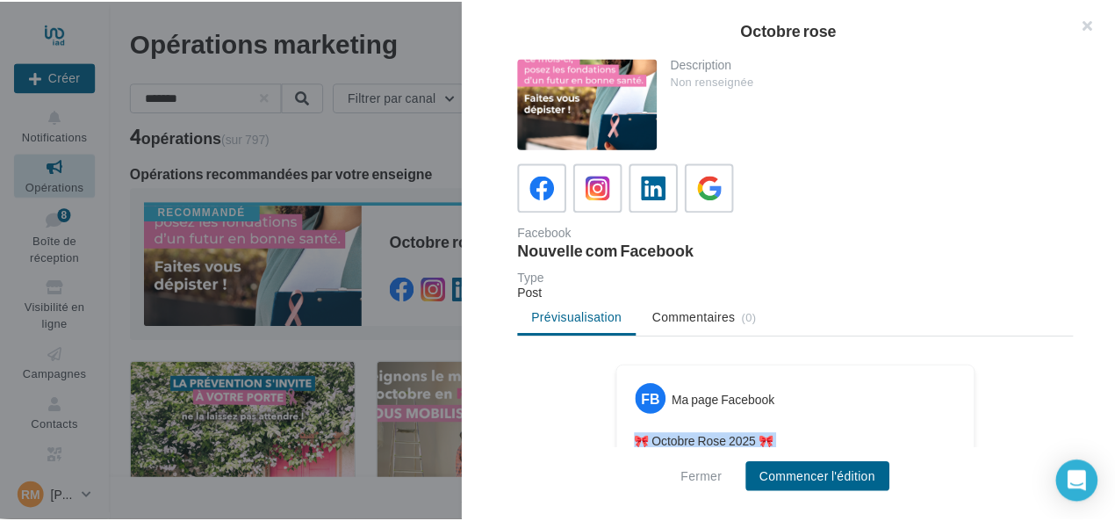
scroll to position [176, 0]
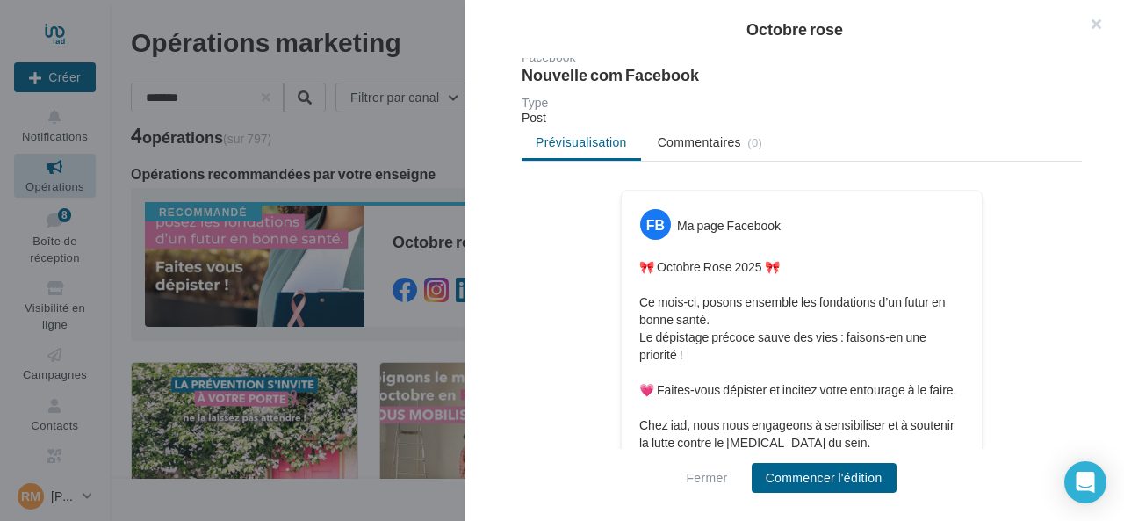
click at [301, 137] on div at bounding box center [562, 260] width 1124 height 521
